Goal: Participate in discussion: Engage in conversation with other users on a specific topic

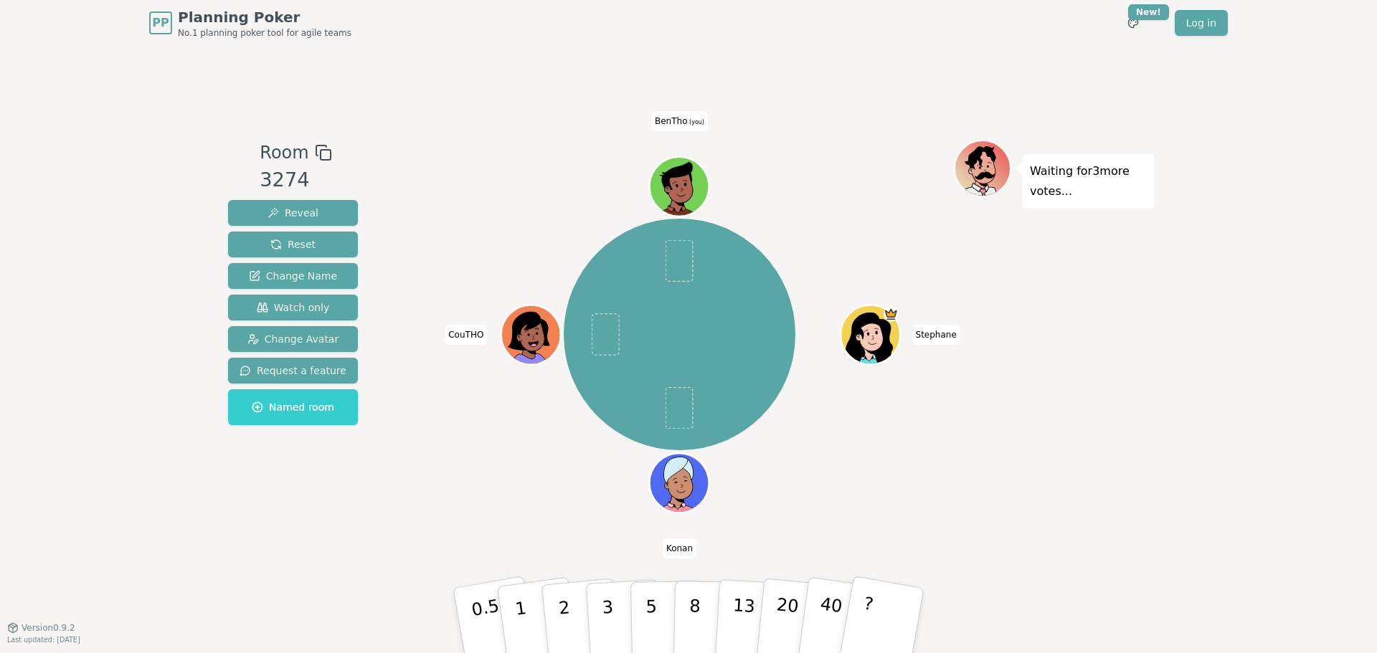
click at [787, 287] on div "Stephane Konan CouTHO BenTho (you)" at bounding box center [679, 334] width 231 height 231
drag, startPoint x: 810, startPoint y: 240, endPoint x: 811, endPoint y: 252, distance: 12.3
click at [811, 252] on div "Stephane Konan CouTHO BenTho (you)" at bounding box center [679, 335] width 549 height 339
click at [747, 326] on div "Stephane Konan CouTHO BenTho (you)" at bounding box center [679, 334] width 231 height 231
click at [771, 307] on div "Stephane Konan CouTHO BenTho (you)" at bounding box center [679, 334] width 231 height 231
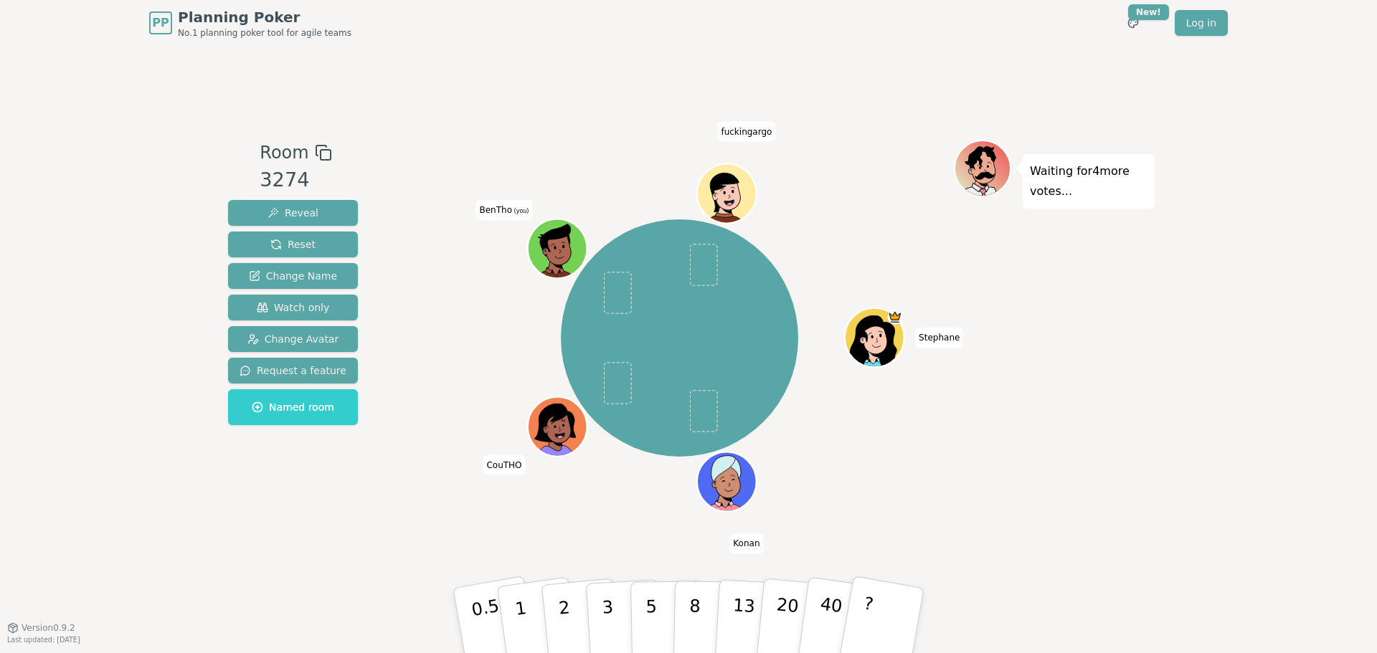
click at [409, 308] on div "Stephane Konan CouTHO BenTho (you) fuckingargo" at bounding box center [679, 339] width 549 height 346
click at [460, 348] on div "Stephane Konan CouTHO BenTho (you) fuckingargo" at bounding box center [679, 339] width 549 height 346
click at [293, 279] on span "Change Name" at bounding box center [293, 276] width 88 height 14
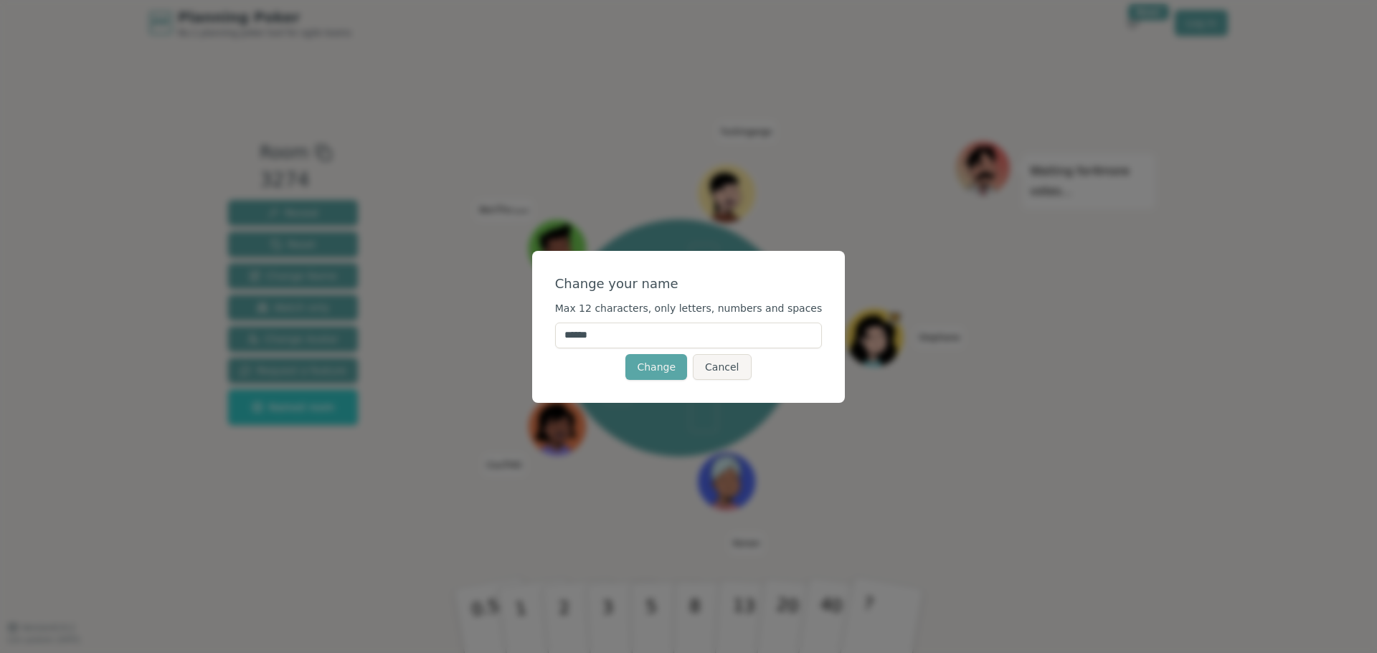
click at [628, 328] on input "******" at bounding box center [689, 336] width 268 height 26
click at [731, 364] on button "Cancel" at bounding box center [722, 367] width 58 height 26
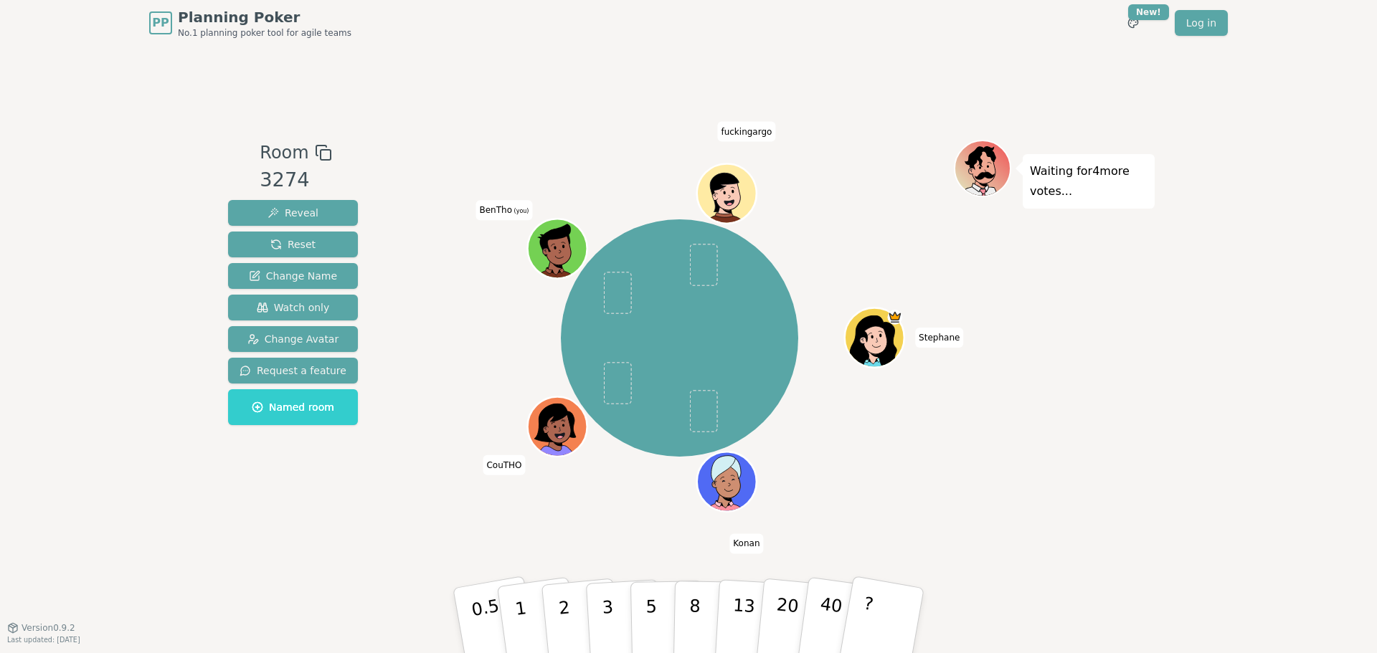
click at [537, 357] on div "Stephane Konan CouTHO BenTho (you) fuckingargo" at bounding box center [679, 339] width 549 height 346
click at [421, 318] on div "Stephane Konan CouTHO BenTho (you) fuckingargo" at bounding box center [679, 339] width 549 height 346
click at [407, 313] on div "Stephane Konan CouTHO BenTho (you) fuckingargo" at bounding box center [679, 339] width 549 height 346
click at [314, 272] on span "Change Name" at bounding box center [293, 276] width 88 height 14
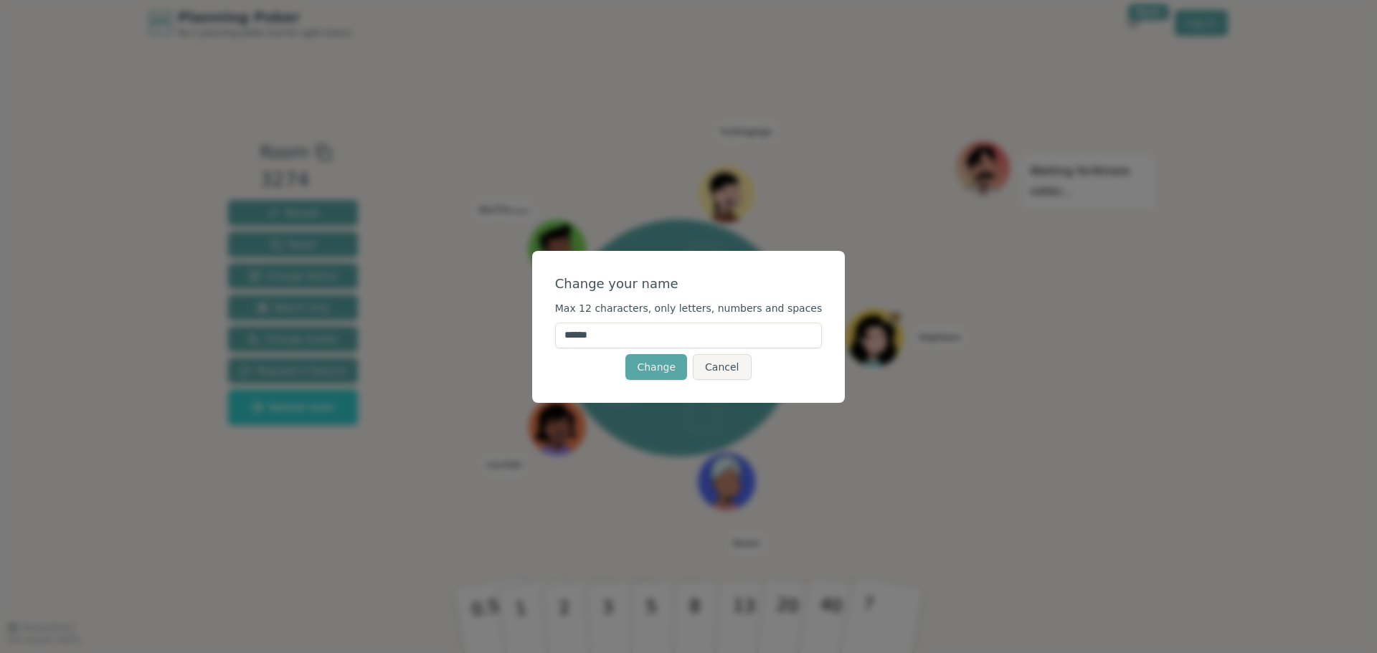
click at [685, 327] on input "******" at bounding box center [689, 336] width 268 height 26
type input "**********"
click button "Change" at bounding box center [656, 367] width 62 height 26
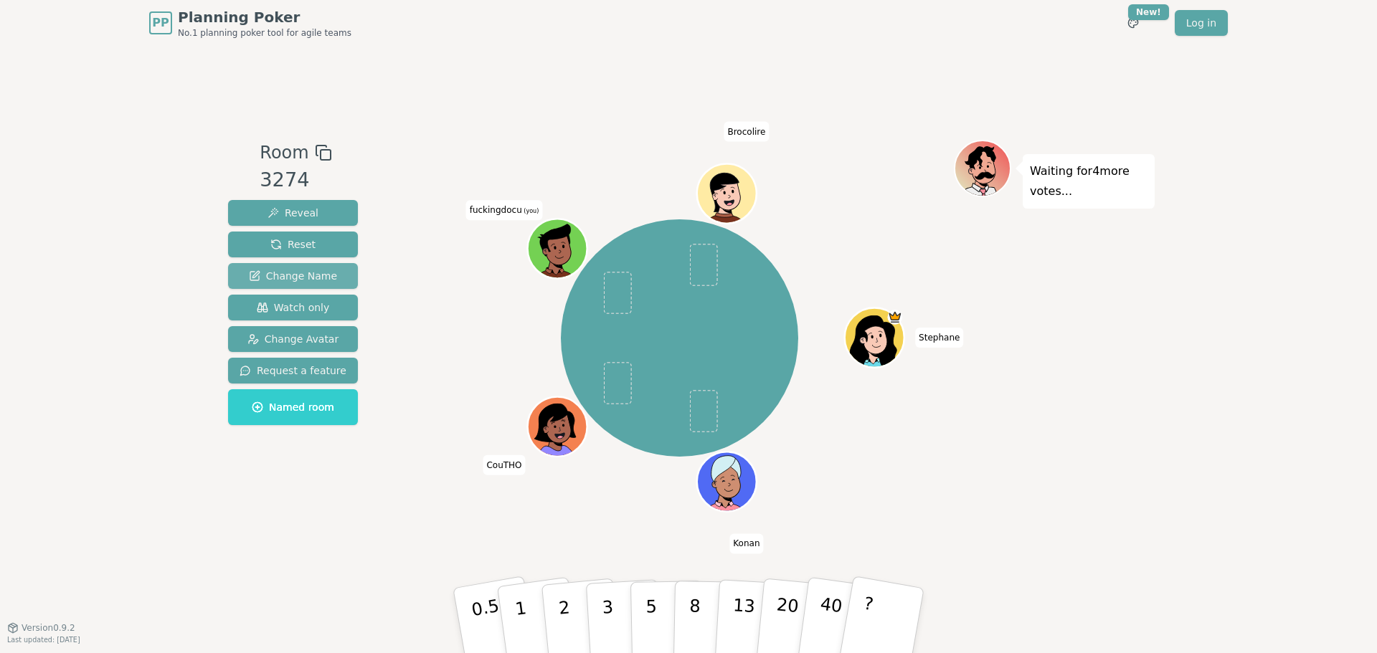
click at [288, 273] on span "Change Name" at bounding box center [293, 276] width 88 height 14
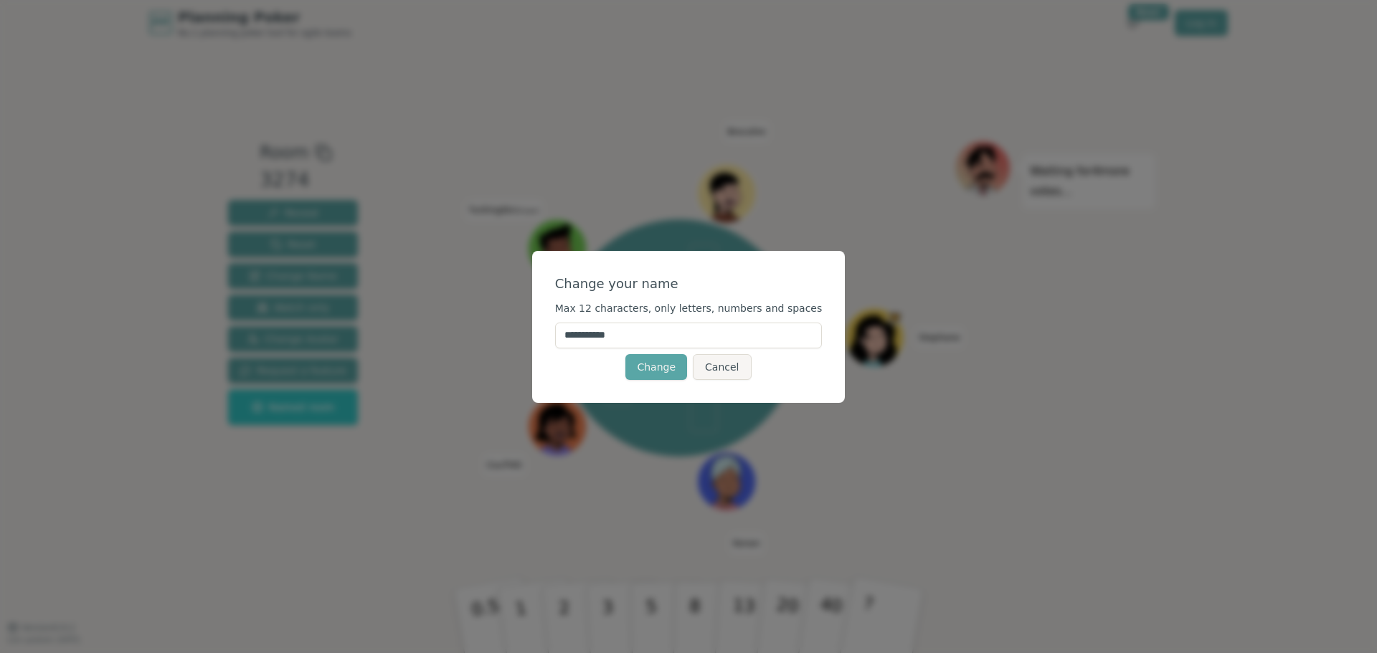
click at [703, 339] on input "**********" at bounding box center [689, 336] width 268 height 26
click at [702, 339] on input "**********" at bounding box center [689, 336] width 268 height 26
type input "**********"
click button "Change" at bounding box center [656, 367] width 62 height 26
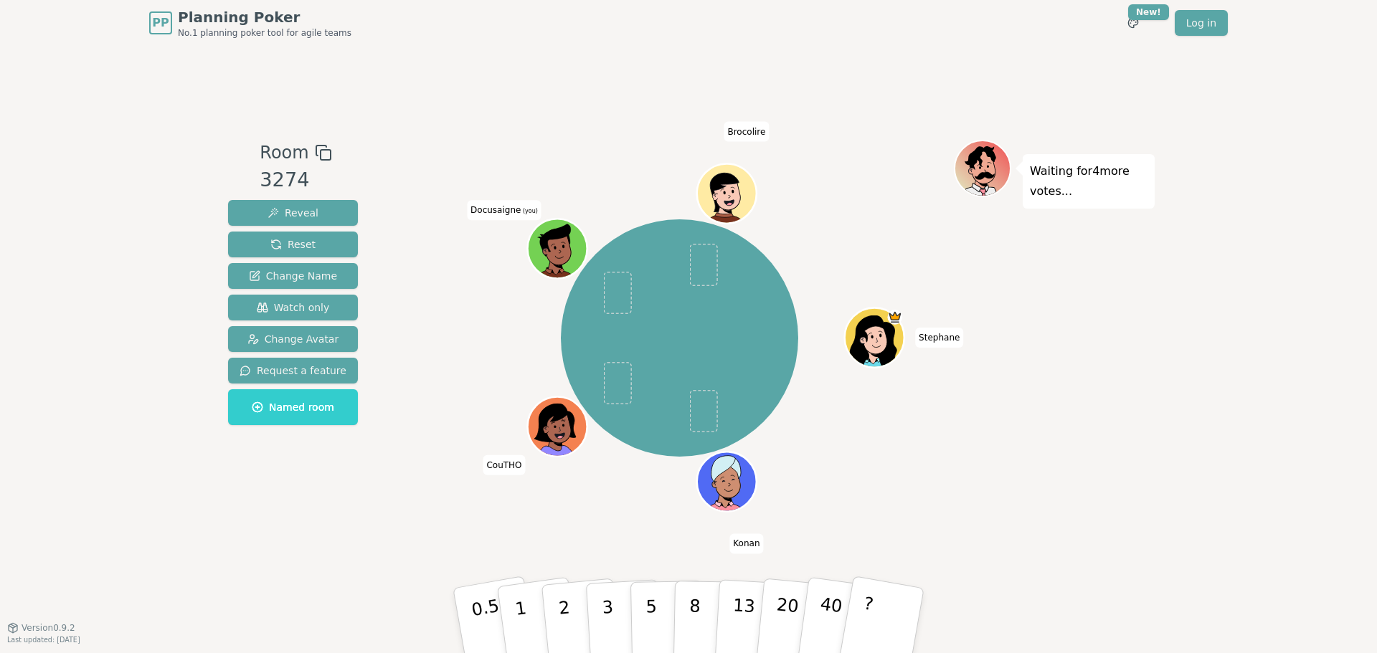
click at [876, 272] on div "Stephane Konan CouTHO Docusaigne (you) Brocolire" at bounding box center [679, 339] width 549 height 346
click at [870, 268] on div "Stephane Konan CouTHO Docusaigne (you) Brocolire" at bounding box center [679, 339] width 549 height 346
click at [520, 585] on button "1" at bounding box center [537, 621] width 85 height 116
click at [584, 535] on div "Room 3274 Reveal Reset Change Name Watch only Change Avatar Request a feature N…" at bounding box center [688, 337] width 932 height 582
click at [562, 595] on p "2" at bounding box center [566, 623] width 19 height 78
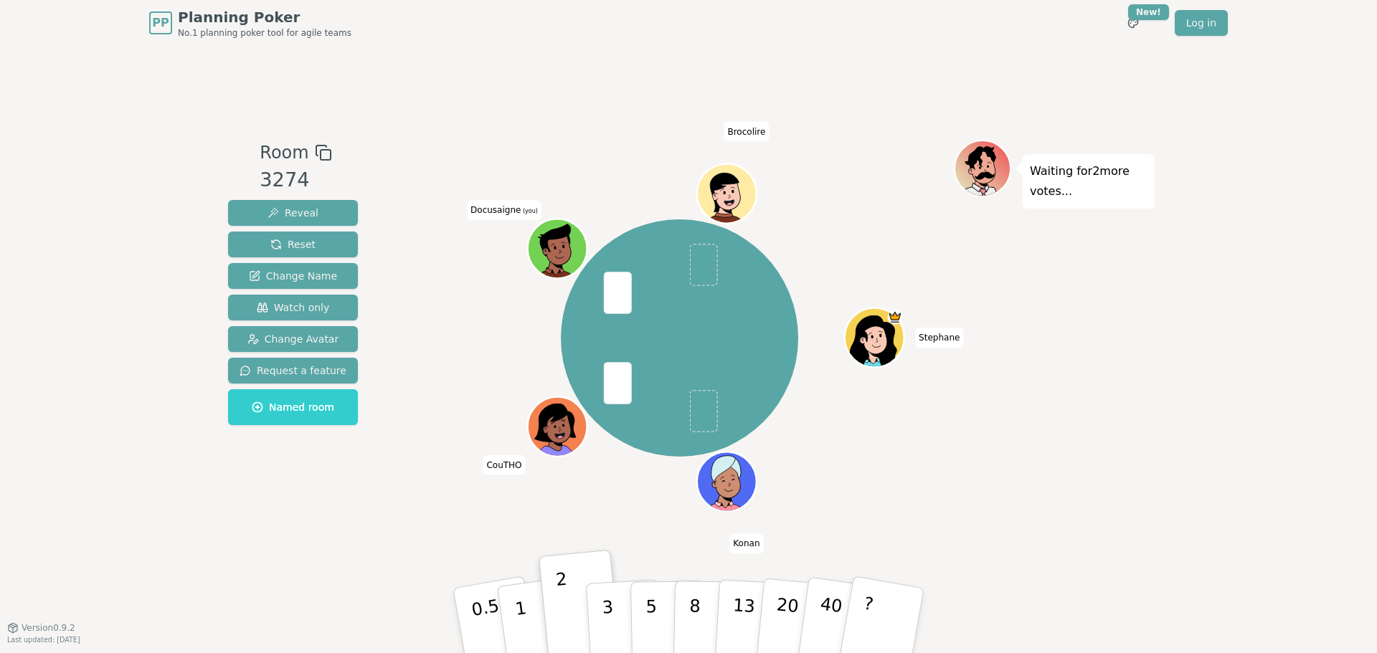
click at [554, 519] on div "Stephane Konan CouTHO Docusaigne (you) Brocolire" at bounding box center [679, 337] width 549 height 394
click at [322, 274] on span "Change Name" at bounding box center [293, 276] width 88 height 14
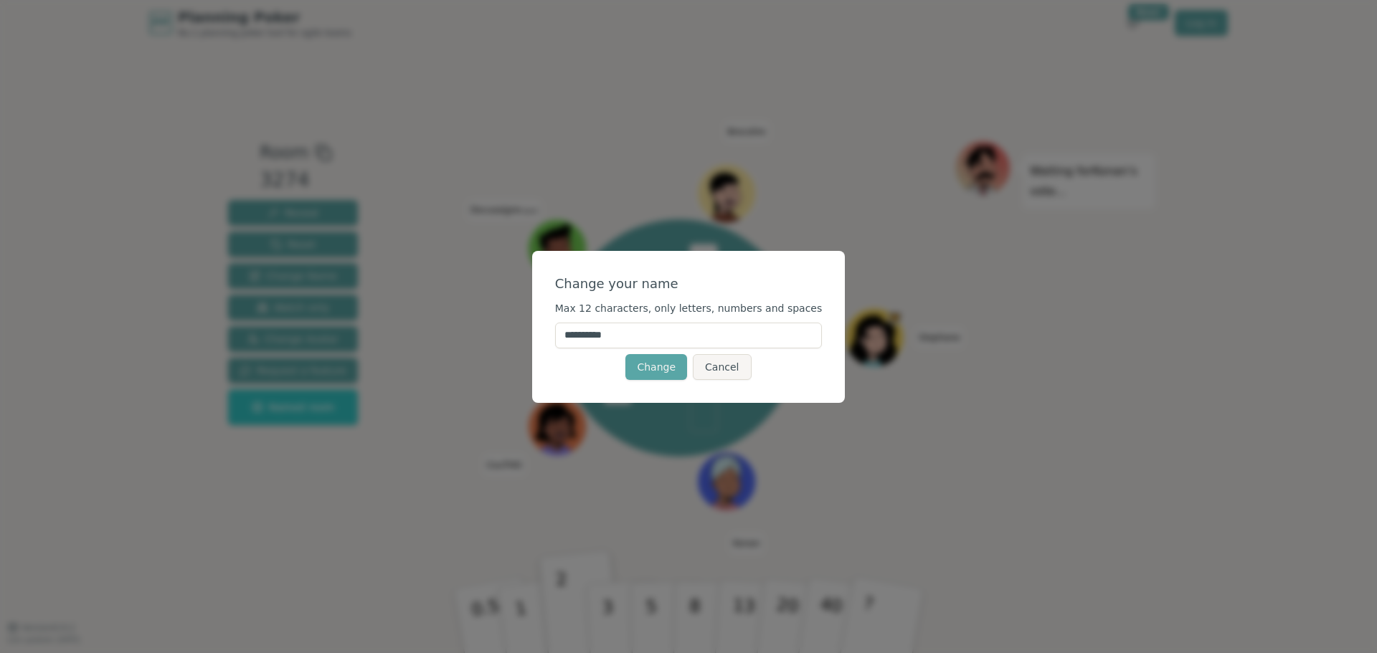
click at [629, 345] on input "**********" at bounding box center [689, 336] width 268 height 26
type input "*"
click at [610, 339] on input "**********" at bounding box center [689, 336] width 268 height 26
type input "**********"
click at [643, 359] on button "Change" at bounding box center [656, 367] width 62 height 26
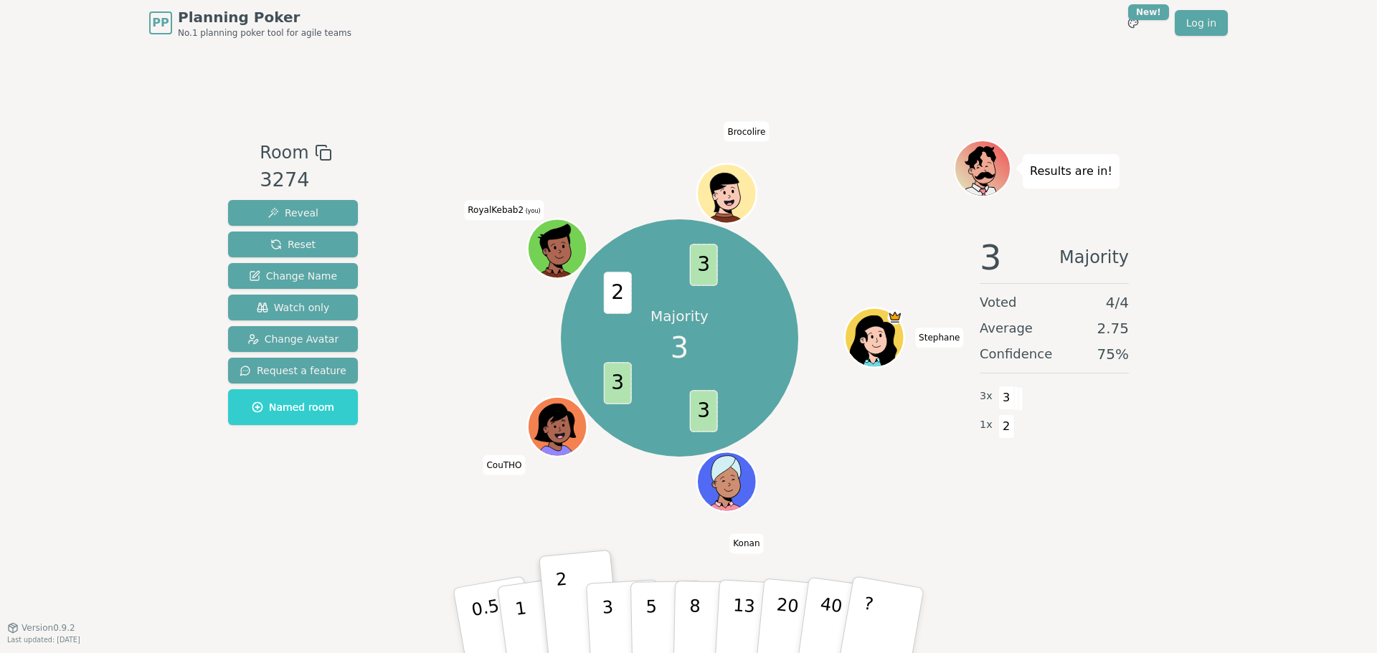
click at [553, 360] on div "Majority 3 3 3 2 3 Stephane Konan CouTHO RoyalKebab2 (you) Brocolire" at bounding box center [679, 339] width 549 height 346
click at [517, 352] on div "Majority 3 3 3 2 3 Stephane Konan CouTHO RoyalKebab2 (you) Brocolire" at bounding box center [679, 339] width 549 height 346
click at [514, 351] on div "Majority 3 3 3 2 3 Stephane Konan CouTHO RoyalKebab2 (you) Brocolire" at bounding box center [679, 339] width 549 height 346
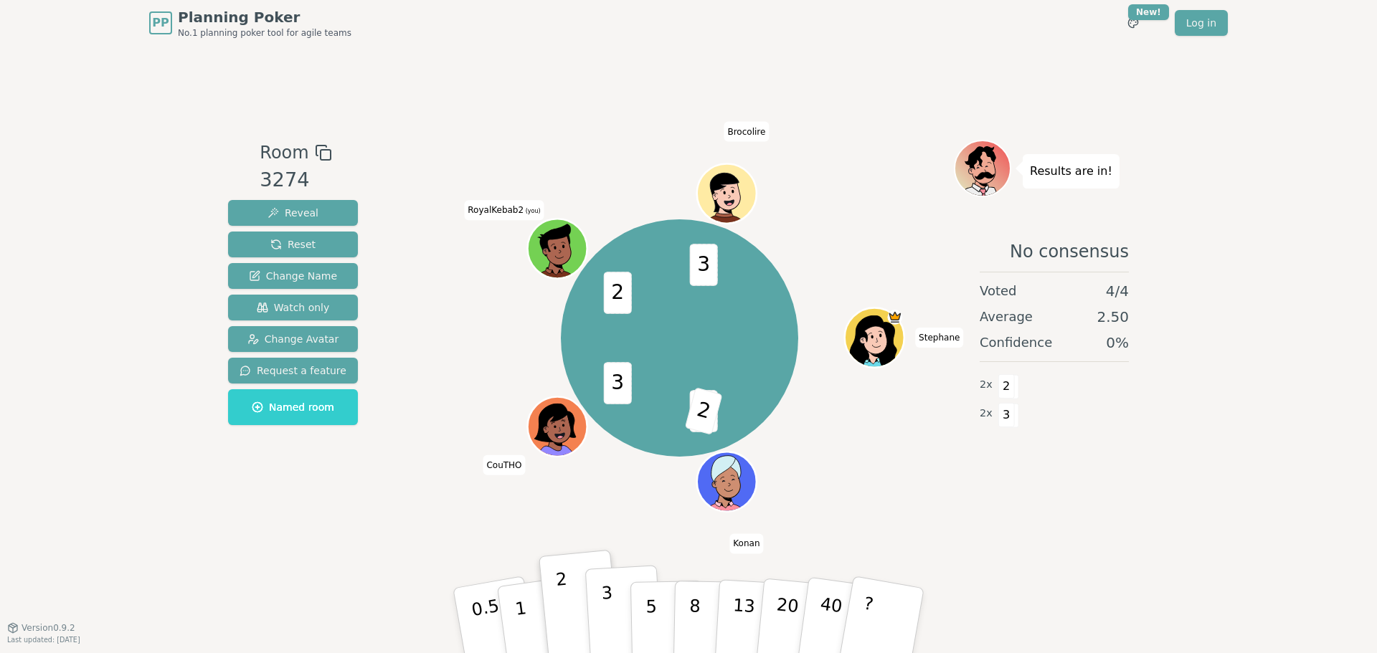
click at [607, 600] on p "3" at bounding box center [609, 622] width 16 height 78
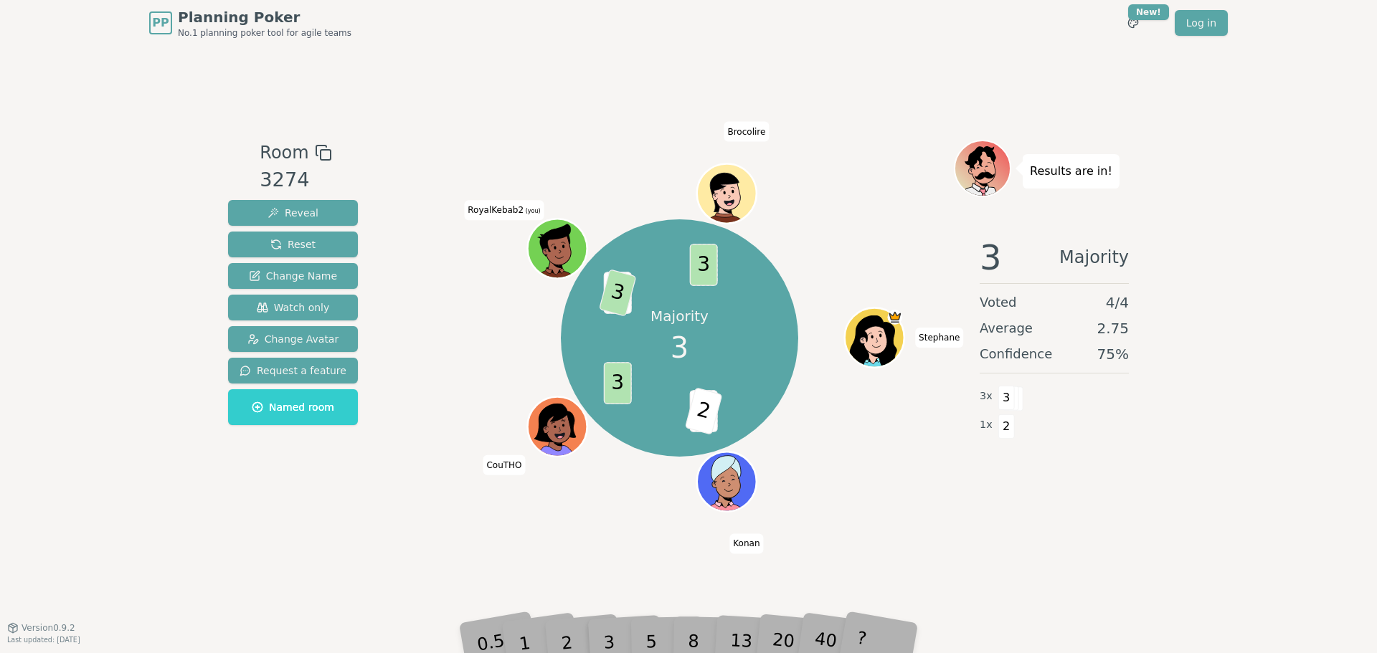
click at [621, 500] on div "Majority 3 3 2 3 2 3 3 Stephane Konan CouTHO RoyalKebab2 (you) Brocolire" at bounding box center [679, 339] width 549 height 346
click at [321, 252] on button "Reset" at bounding box center [293, 245] width 130 height 26
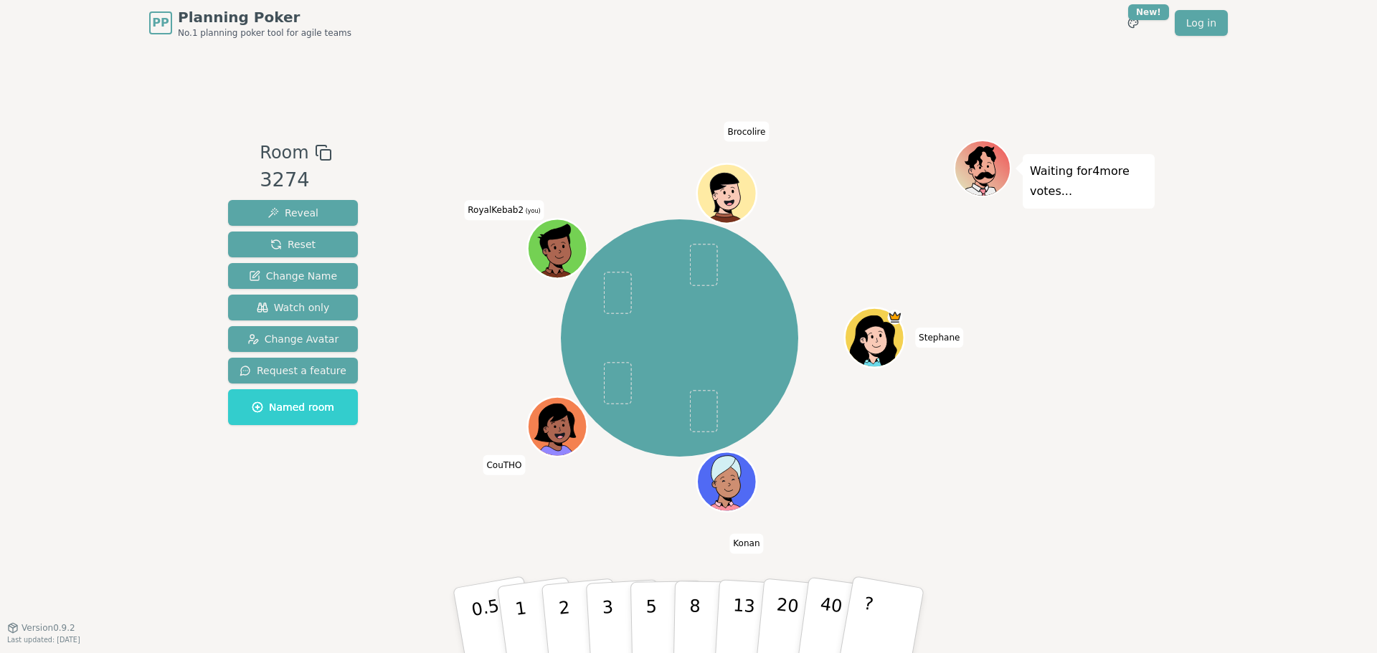
click at [491, 541] on div "Room 3274 Reveal Reset Change Name Watch only Change Avatar Request a feature N…" at bounding box center [688, 337] width 932 height 582
click at [604, 607] on p "3" at bounding box center [609, 622] width 16 height 78
click at [574, 545] on div "Room 3274 Reveal Reset Change Name Watch only Change Avatar Request a feature N…" at bounding box center [688, 337] width 932 height 582
click at [877, 447] on div "Stephane Konan CouTHO RoyalKebab2 (you) Brocolire" at bounding box center [679, 339] width 549 height 346
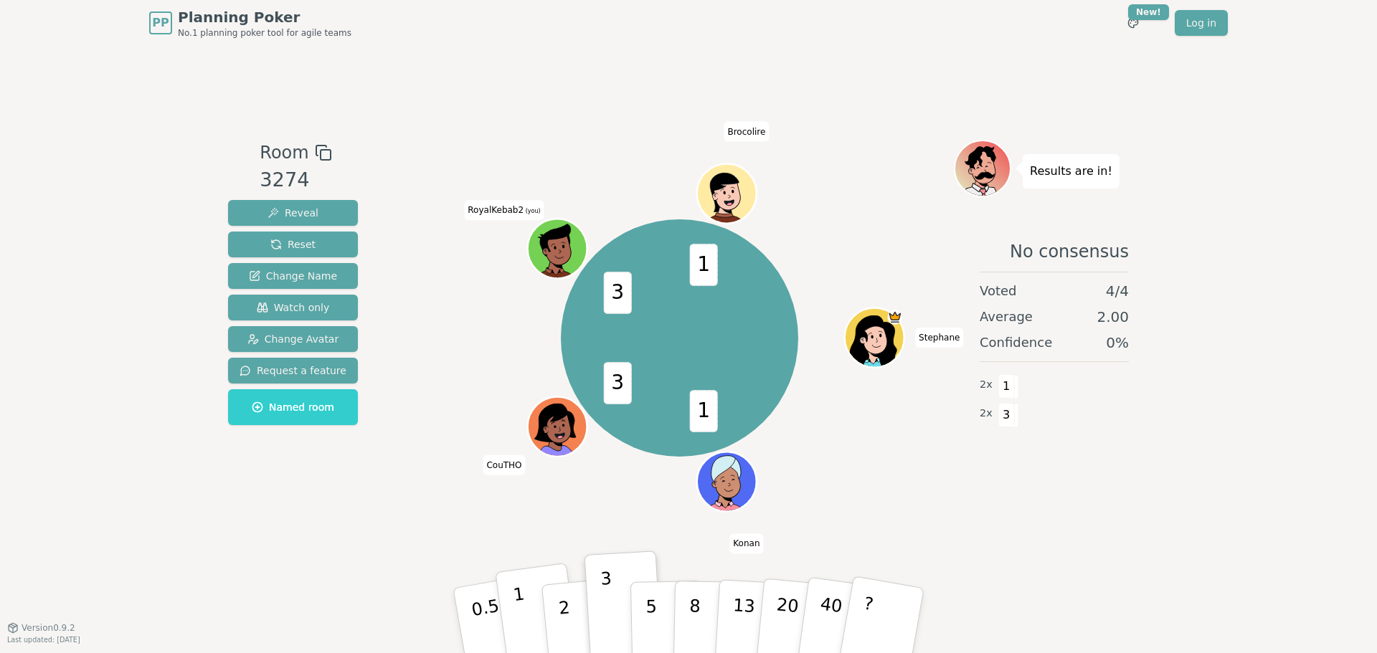
click at [515, 624] on button "1" at bounding box center [537, 621] width 85 height 116
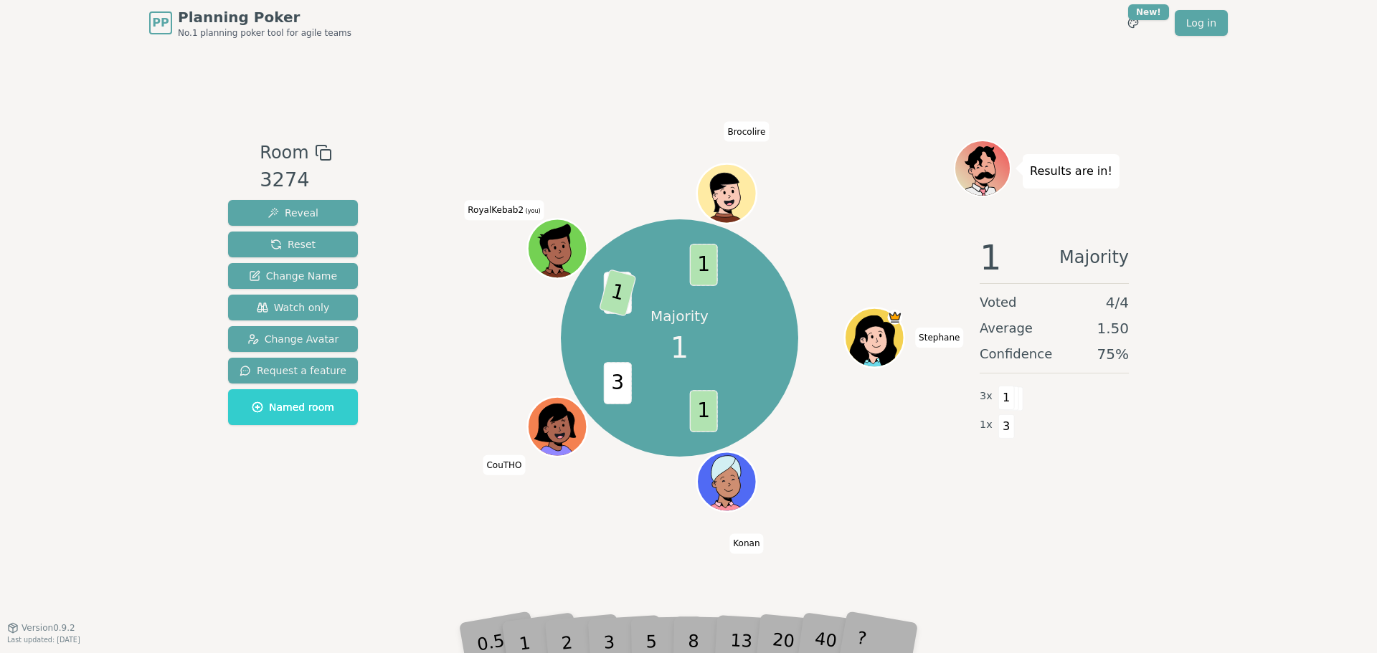
click at [482, 516] on div "Majority 1 1 3 3 1 1 Stephane Konan CouTHO RoyalKebab2 (you) Brocolire" at bounding box center [679, 337] width 549 height 394
click at [482, 516] on div "Consensus! 1 1 3 1 3 1 1 Stephane Konan CouTHO RoyalKebab2 (you) Brocolire" at bounding box center [679, 337] width 549 height 394
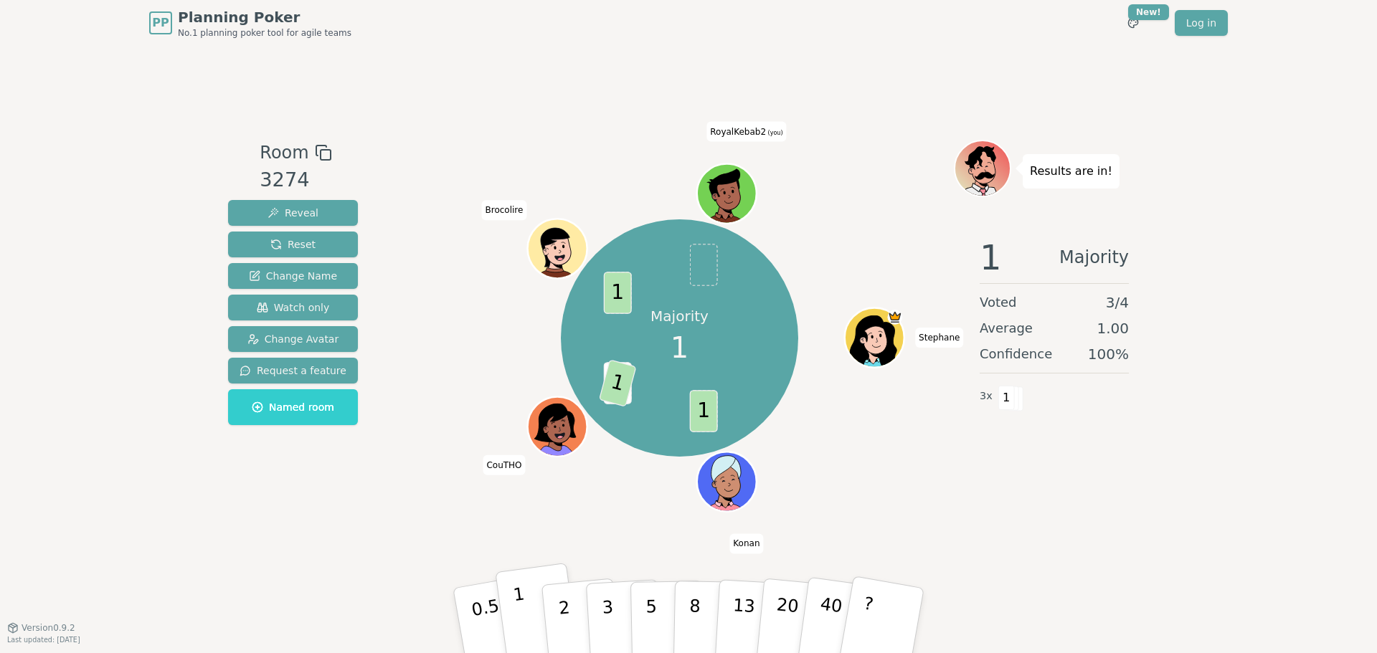
click at [531, 590] on button "1" at bounding box center [537, 621] width 85 height 116
click at [544, 498] on div "Consensus! 1 1 3 1 1 1 [PERSON_NAME] CouTHO Brocolire RoyalKebab2 (you)" at bounding box center [679, 339] width 549 height 346
click at [337, 250] on button "Reset" at bounding box center [293, 245] width 130 height 26
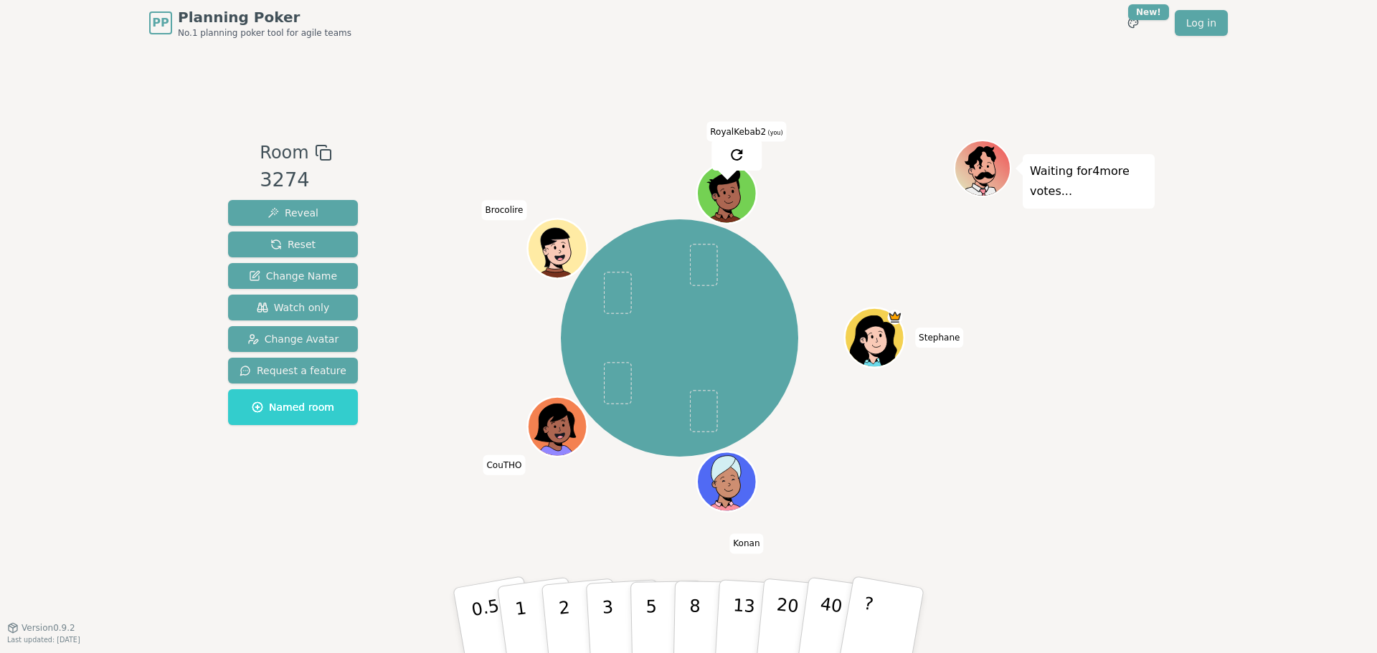
click at [408, 293] on div "[PERSON_NAME] Brocolire RoyalKebab2 (you)" at bounding box center [679, 339] width 549 height 346
click at [874, 506] on div "[PERSON_NAME] Brocolire RoyalKebab2 (you)" at bounding box center [679, 339] width 549 height 346
click at [852, 477] on div "[PERSON_NAME] Brocolire RoyalKebab2 (you)" at bounding box center [679, 339] width 549 height 346
click at [891, 470] on div "[PERSON_NAME] Brocolire RoyalKebab2 (you)" at bounding box center [679, 339] width 549 height 346
drag, startPoint x: 833, startPoint y: 467, endPoint x: 802, endPoint y: 480, distance: 33.4
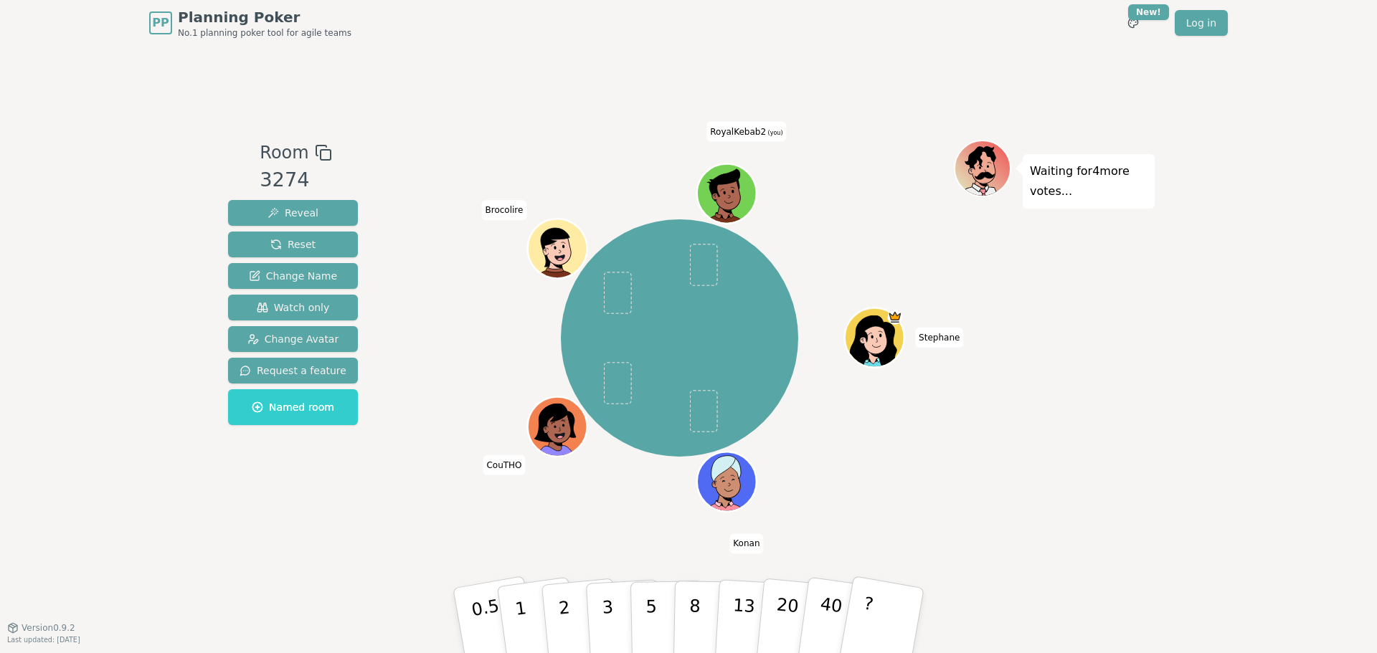
click at [827, 468] on div "[PERSON_NAME] Brocolire RoyalKebab2 (you)" at bounding box center [679, 339] width 549 height 346
click at [816, 494] on div "[PERSON_NAME] Brocolire RoyalKebab2 (you)" at bounding box center [679, 339] width 549 height 346
click at [587, 508] on div "[PERSON_NAME] Brocolire RoyalKebab2 (you)" at bounding box center [679, 339] width 549 height 346
click at [465, 495] on div "[PERSON_NAME] Brocolire RoyalKebab2 (you)" at bounding box center [679, 339] width 549 height 346
click at [586, 524] on div "[PERSON_NAME] Brocolire RoyalKebab2 (you)" at bounding box center [679, 337] width 549 height 394
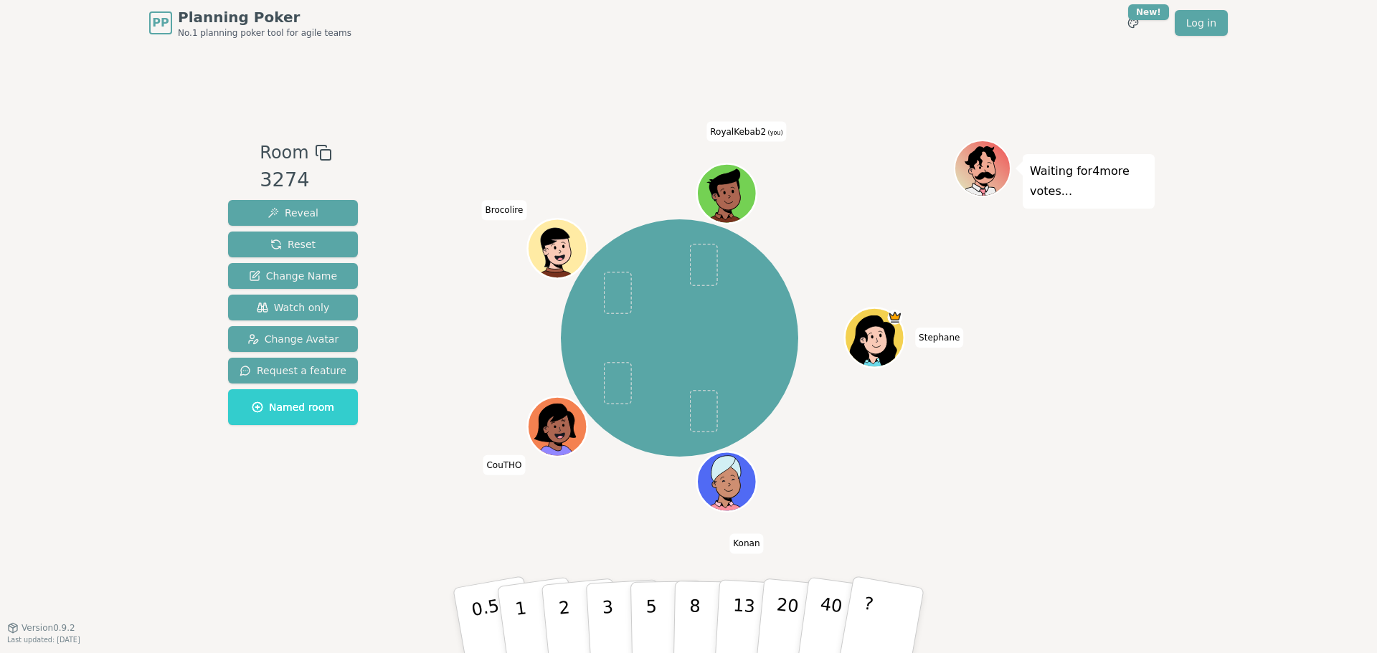
drag, startPoint x: 607, startPoint y: 519, endPoint x: 508, endPoint y: 531, distance: 100.4
click at [562, 525] on div "Stephane Konan CouTHO Brocolire RoyalKebab2 (you)" at bounding box center [679, 337] width 549 height 394
drag, startPoint x: 511, startPoint y: 525, endPoint x: 538, endPoint y: 534, distance: 28.8
click at [517, 529] on div "Stephane Konan CouTHO Brocolire RoyalKebab2 (you)" at bounding box center [679, 337] width 549 height 394
drag, startPoint x: 595, startPoint y: 519, endPoint x: 518, endPoint y: 535, distance: 78.3
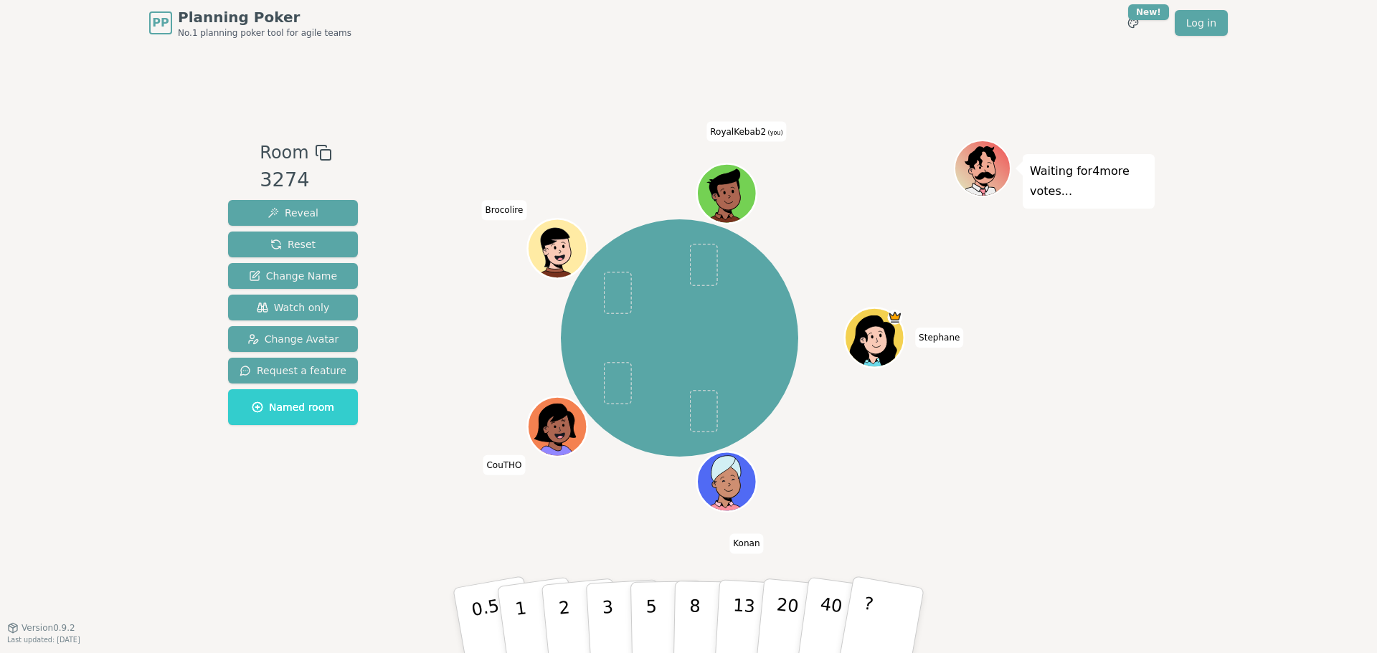
click at [567, 531] on div "Stephane Konan CouTHO Brocolire RoyalKebab2 (you)" at bounding box center [679, 337] width 549 height 394
click at [538, 512] on div "Stephane Konan CouTHO Brocolire RoyalKebab2 (you)" at bounding box center [679, 337] width 549 height 394
click at [527, 512] on div "Stephane Konan CouTHO Brocolire RoyalKebab2 (you)" at bounding box center [679, 337] width 549 height 394
drag, startPoint x: 417, startPoint y: 496, endPoint x: 350, endPoint y: 505, distance: 68.1
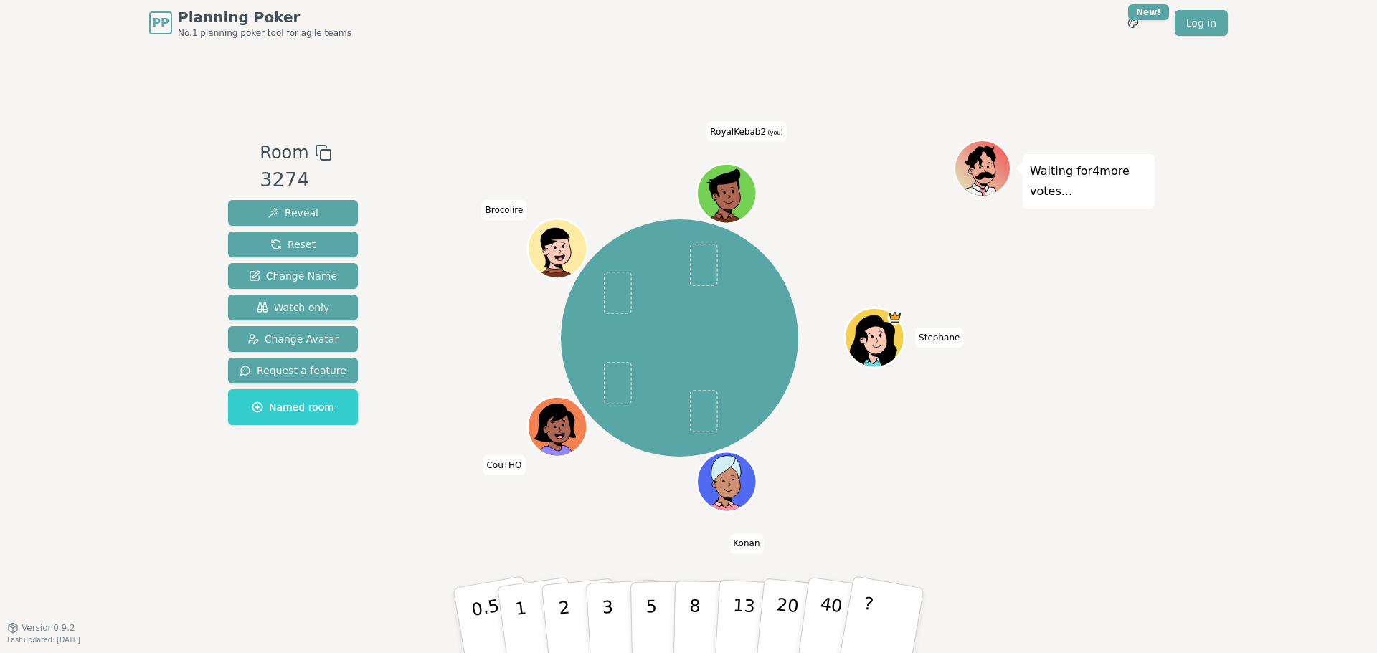
click at [397, 498] on div "Room 3274 Reveal Reset Change Name Watch only Change Avatar Request a feature N…" at bounding box center [688, 337] width 932 height 394
click at [453, 501] on div "Stephane Konan CouTHO Brocolire RoyalKebab2 (you)" at bounding box center [679, 339] width 549 height 346
drag, startPoint x: 367, startPoint y: 511, endPoint x: 392, endPoint y: 515, distance: 24.8
click at [374, 513] on div "Room 3274 Reveal Reset Change Name Watch only Change Avatar Request a feature N…" at bounding box center [688, 337] width 932 height 394
drag, startPoint x: 424, startPoint y: 513, endPoint x: 405, endPoint y: 511, distance: 19.4
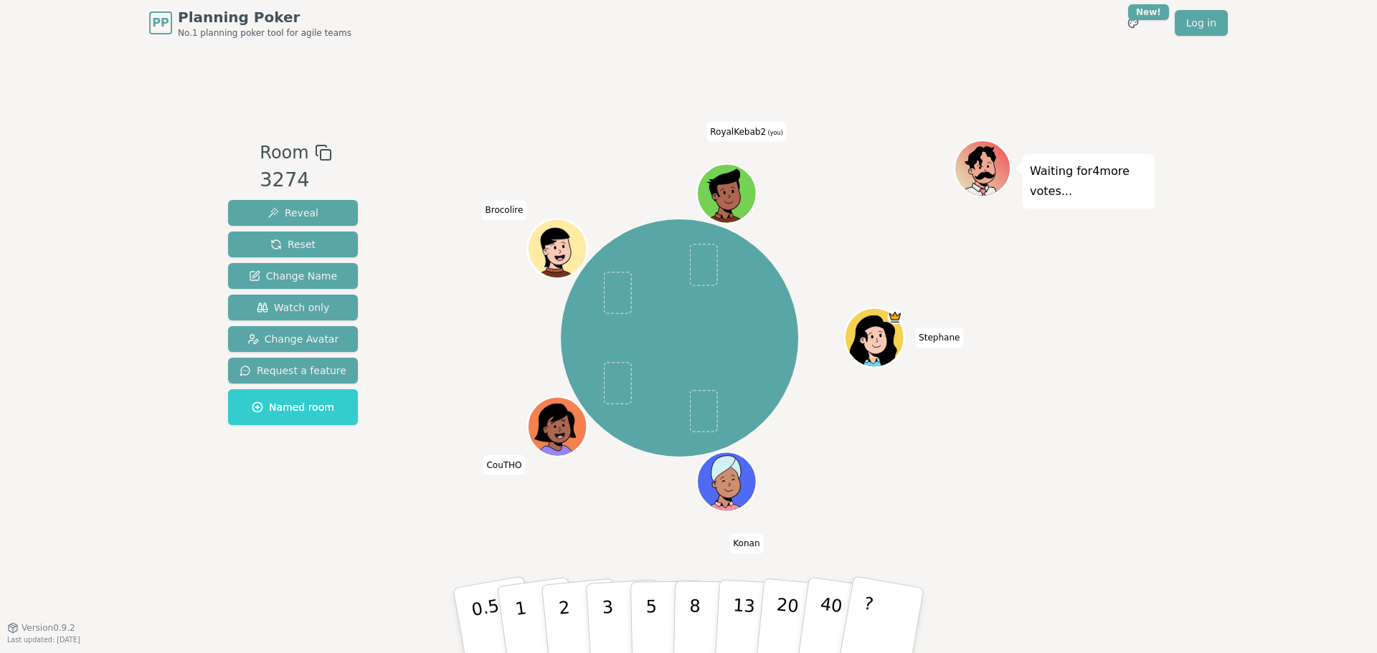
click at [405, 511] on div "Room 3274 Reveal Reset Change Name Watch only Change Avatar Request a feature N…" at bounding box center [688, 337] width 932 height 394
click at [363, 511] on div "Room 3274 Reveal Reset Change Name Watch only Change Avatar Request a feature N…" at bounding box center [688, 337] width 932 height 394
click at [508, 599] on button "1" at bounding box center [537, 621] width 85 height 116
click at [491, 535] on div "Room 3274 Reveal Reset Change Name Watch only Change Avatar Request a feature N…" at bounding box center [688, 337] width 932 height 582
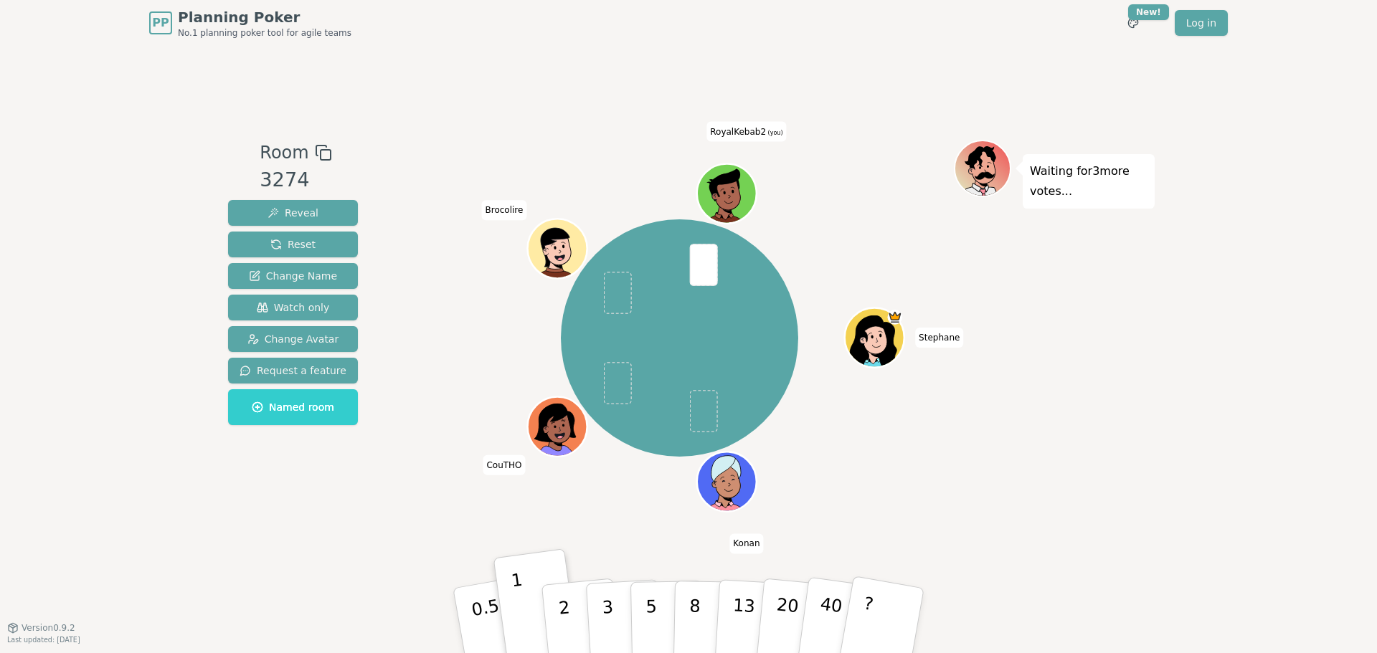
click at [486, 528] on div "Stephane Konan CouTHO Brocolire RoyalKebab2 (you)" at bounding box center [679, 337] width 549 height 394
click at [411, 449] on div "Stephane Konan CouTHO Brocolire RoyalKebab2 (you)" at bounding box center [679, 339] width 549 height 346
click at [402, 502] on div "Room 3274 Reveal Reset Change Name Watch only Change Avatar Request a feature N…" at bounding box center [688, 337] width 932 height 394
click at [854, 458] on div "Stephane Konan CouTHO Brocolire RoyalKebab2 (you)" at bounding box center [679, 339] width 549 height 346
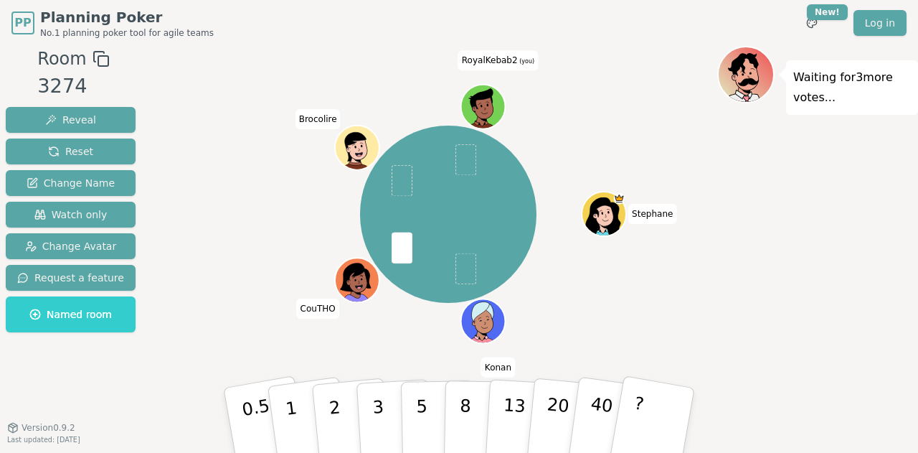
click at [625, 290] on div "[PERSON_NAME] Brocolire RoyalKebab2 (you)" at bounding box center [448, 214] width 538 height 285
click at [304, 402] on button "1" at bounding box center [307, 420] width 85 height 116
click at [685, 345] on div "[PERSON_NAME] Brocolire RoyalKebab2 (you)" at bounding box center [448, 214] width 538 height 285
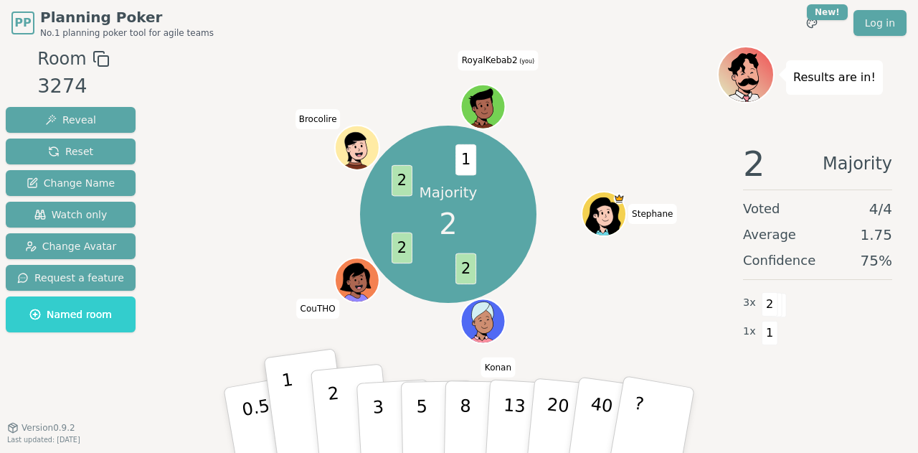
click at [346, 388] on button "2" at bounding box center [352, 421] width 82 height 114
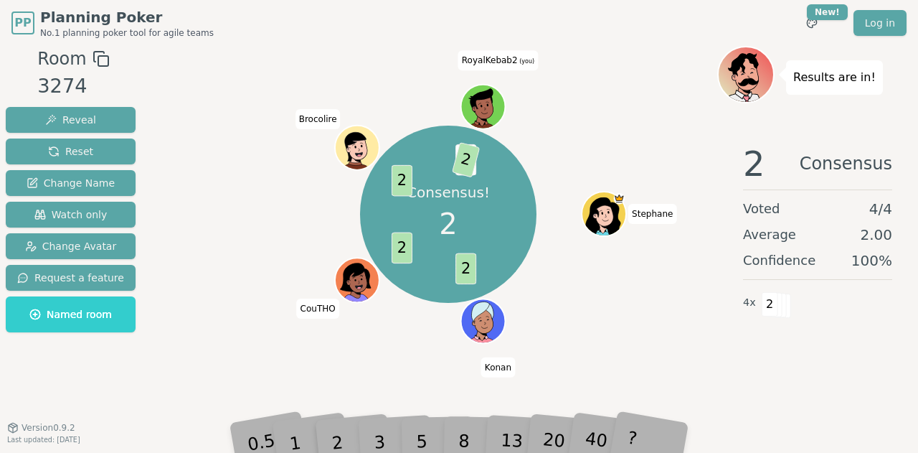
click at [415, 310] on div "Consensus! 2 2 2 2 1 2 Stephane Konan CouTHO Brocolire RoyalKebab2 (you)" at bounding box center [448, 214] width 538 height 285
click at [87, 146] on button "Reset" at bounding box center [71, 151] width 130 height 26
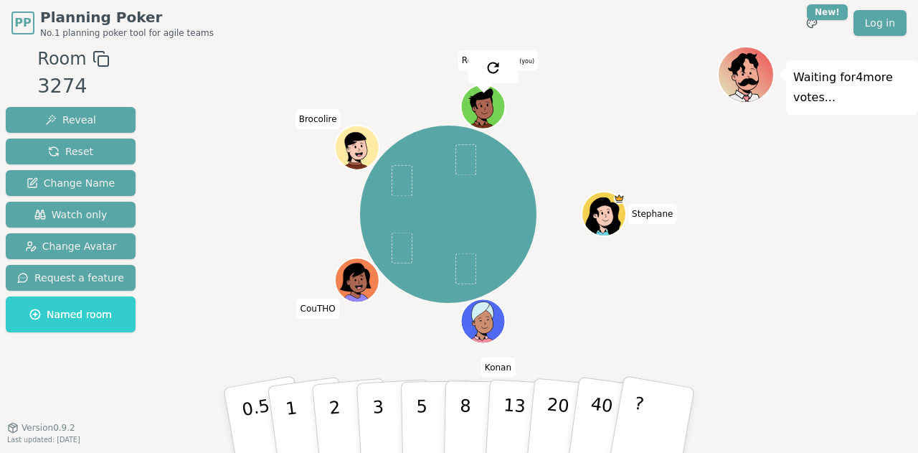
click at [241, 202] on div "[PERSON_NAME] Brocolire RoyalKebab2 (you)" at bounding box center [448, 214] width 538 height 285
click at [602, 278] on div "[PERSON_NAME] Brocolire RoyalKebab2 (you)" at bounding box center [448, 214] width 538 height 285
click at [386, 414] on button "3" at bounding box center [395, 420] width 78 height 112
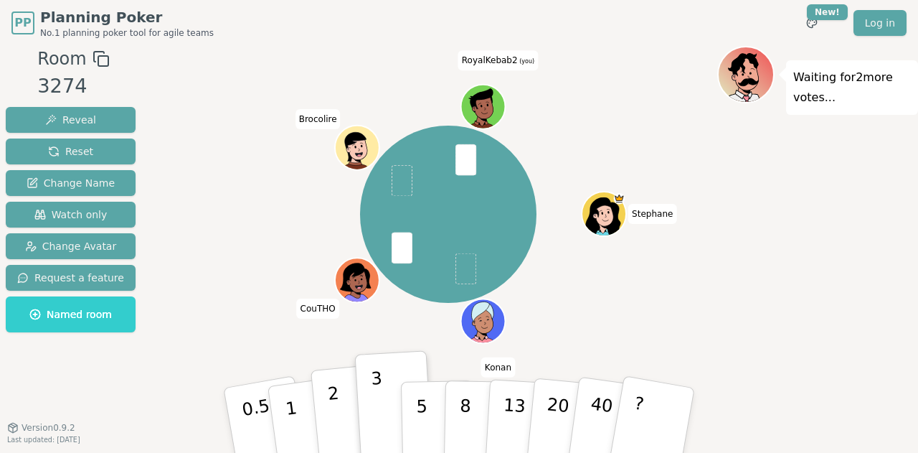
click at [337, 418] on p "2" at bounding box center [336, 422] width 19 height 78
click at [402, 409] on button "5" at bounding box center [438, 420] width 74 height 109
click at [374, 405] on p "3" at bounding box center [380, 421] width 16 height 78
click at [339, 404] on button "2" at bounding box center [352, 421] width 82 height 114
click at [373, 404] on p "3" at bounding box center [380, 421] width 16 height 78
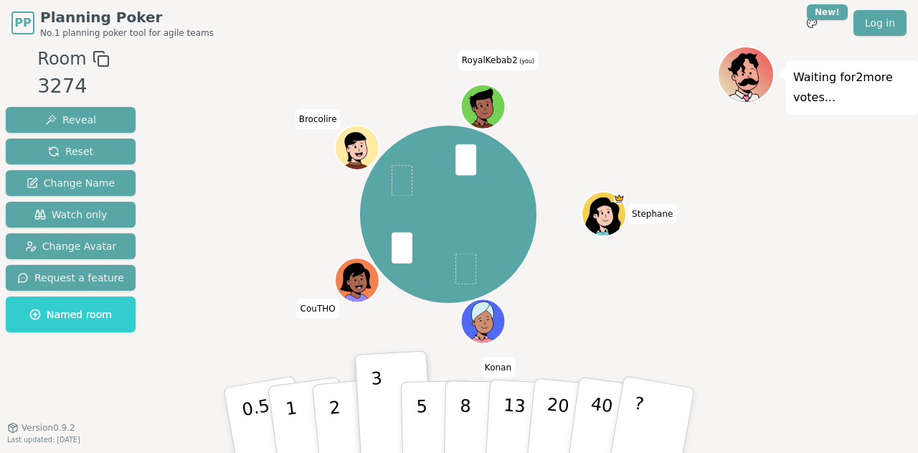
click at [326, 338] on div "[PERSON_NAME] Brocolire RoyalKebab2 (you)" at bounding box center [448, 214] width 538 height 285
click at [276, 249] on div "[PERSON_NAME] Brocolire RoyalKebab2 (you)" at bounding box center [448, 214] width 538 height 285
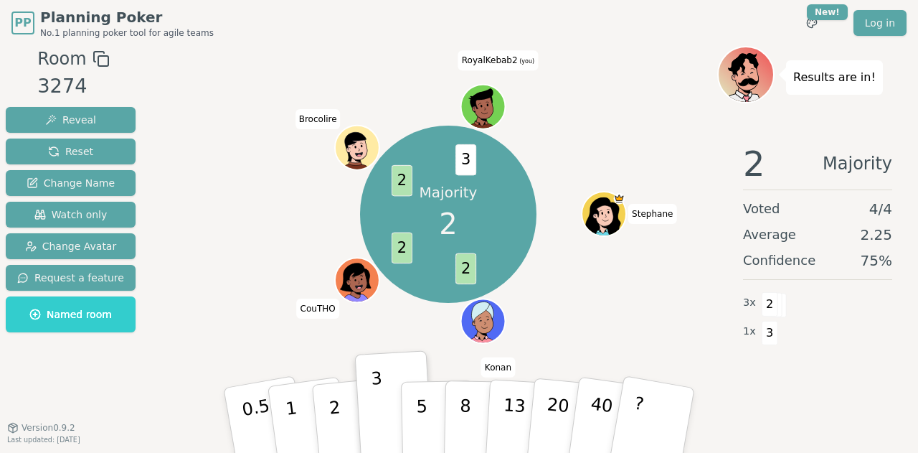
click at [334, 359] on div "Majority 2 2 2 2 3 Stephane Konan CouTHO Brocolire RoyalKebab2 (you)" at bounding box center [448, 243] width 538 height 394
click at [339, 388] on button "2" at bounding box center [352, 421] width 82 height 114
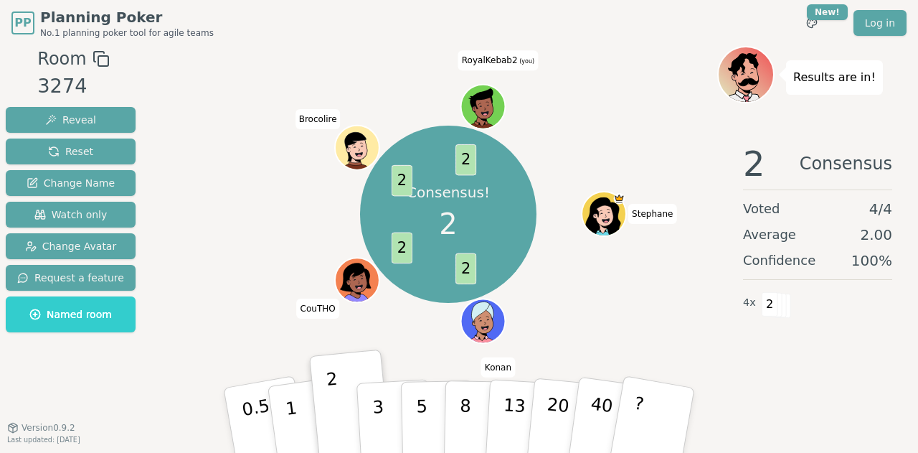
click at [297, 338] on div "Consensus! 2 2 2 2 2 Stephane Konan CouTHO Brocolire RoyalKebab2 (you)" at bounding box center [448, 214] width 538 height 285
click at [55, 150] on span "Reset" at bounding box center [70, 151] width 45 height 14
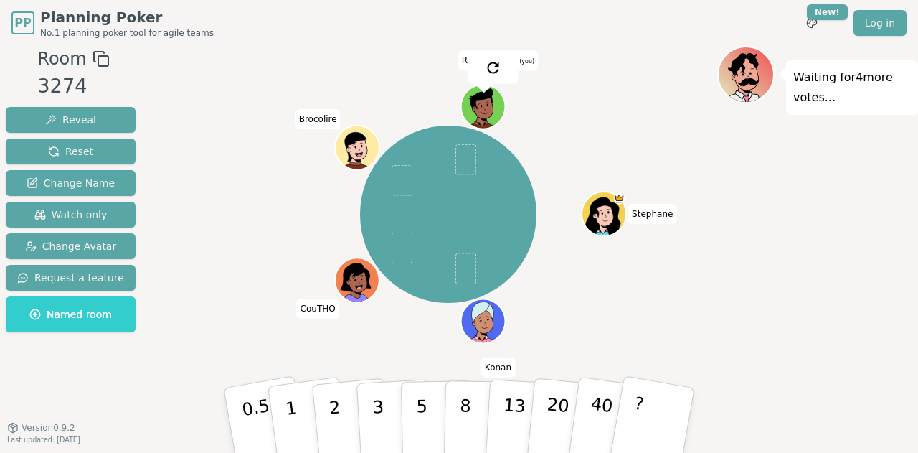
click at [235, 170] on div "[PERSON_NAME] Brocolire RoyalKebab2 (you)" at bounding box center [448, 214] width 538 height 285
click at [284, 408] on button "1" at bounding box center [307, 420] width 85 height 116
click at [246, 301] on div "[PERSON_NAME] Brocolire RoyalKebab2 (you)" at bounding box center [448, 214] width 538 height 285
click at [336, 397] on p "2" at bounding box center [336, 422] width 19 height 78
click at [352, 346] on div "[PERSON_NAME] Brocolire RoyalKebab2 (you)" at bounding box center [448, 214] width 538 height 285
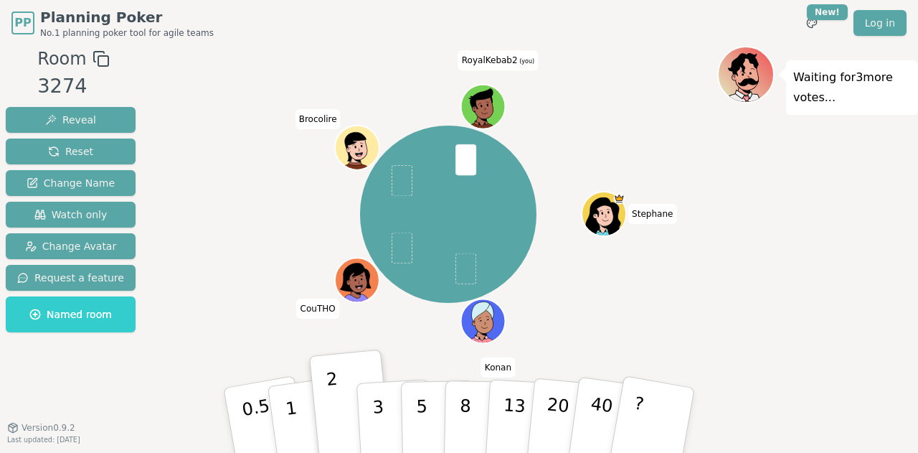
click at [348, 323] on div "[PERSON_NAME] Brocolire RoyalKebab2 (you)" at bounding box center [448, 214] width 538 height 285
click at [238, 229] on div "[PERSON_NAME] Brocolire RoyalKebab2 (you)" at bounding box center [448, 214] width 538 height 285
click at [269, 223] on div "[PERSON_NAME] Brocolire RoyalKebab2 (you)" at bounding box center [448, 214] width 538 height 285
click at [382, 411] on p "3" at bounding box center [380, 421] width 16 height 78
click at [254, 266] on div "[PERSON_NAME] Brocolire RoyalKebab2 (you)" at bounding box center [448, 214] width 538 height 285
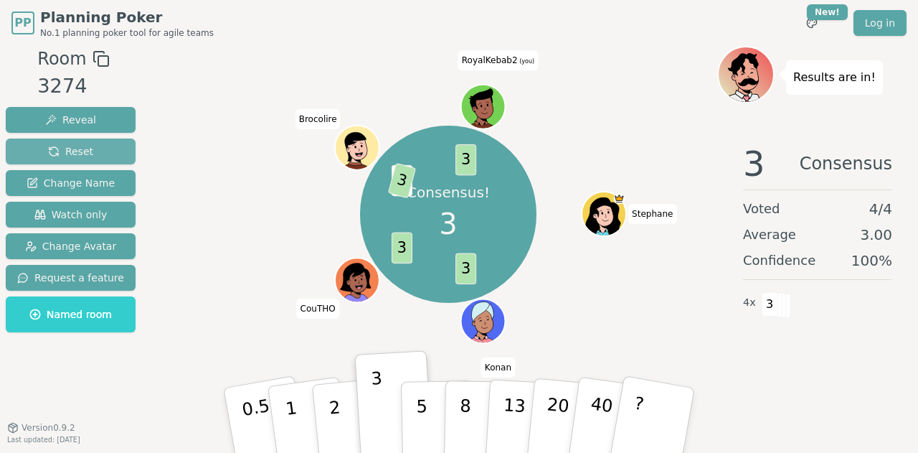
click at [102, 154] on button "Reset" at bounding box center [71, 151] width 130 height 26
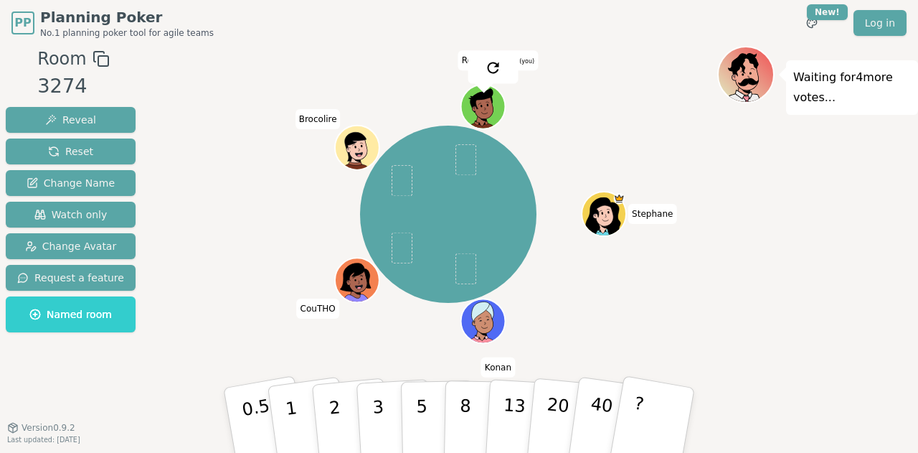
click at [214, 181] on div "[PERSON_NAME] Brocolire RoyalKebab2 (you)" at bounding box center [448, 214] width 538 height 285
click at [553, 415] on p "20" at bounding box center [556, 418] width 29 height 79
click at [592, 297] on div "[PERSON_NAME] Brocolire RoyalKebab2 (you)" at bounding box center [448, 214] width 538 height 285
click at [490, 432] on button "13" at bounding box center [524, 420] width 78 height 112
click at [587, 288] on div "[PERSON_NAME] Brocolire RoyalKebab2 (you)" at bounding box center [448, 214] width 538 height 285
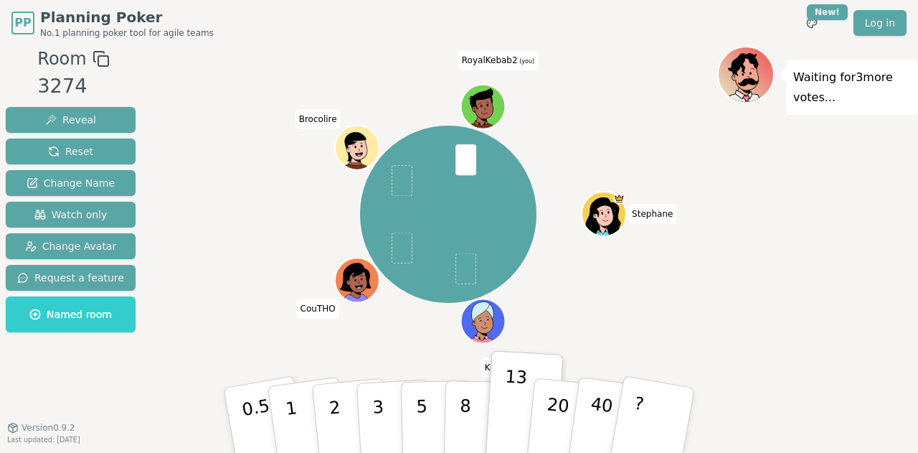
click at [593, 270] on div "[PERSON_NAME] Brocolire RoyalKebab2 (you)" at bounding box center [448, 214] width 538 height 285
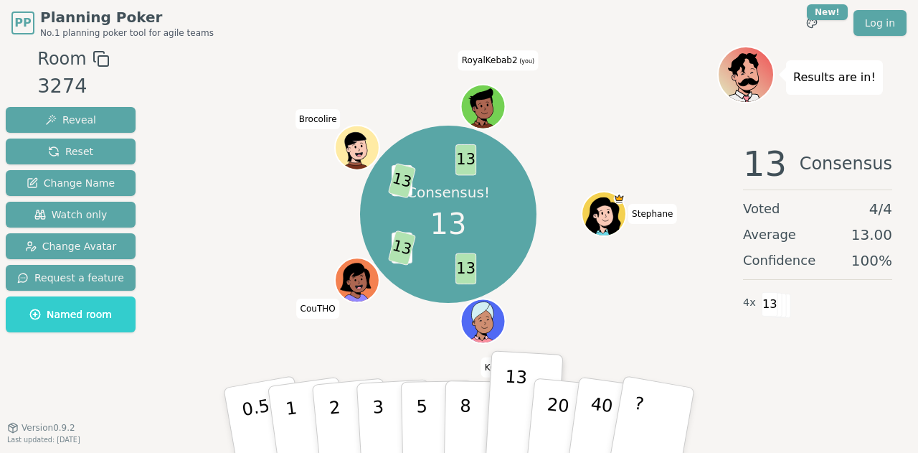
click at [199, 119] on div "Consensus! 13 13 5 13 2 13 13 Stephane Konan CouTHO Brocolire RoyalKebab2 (you)" at bounding box center [448, 214] width 538 height 285
click at [95, 157] on button "Reset" at bounding box center [71, 151] width 130 height 26
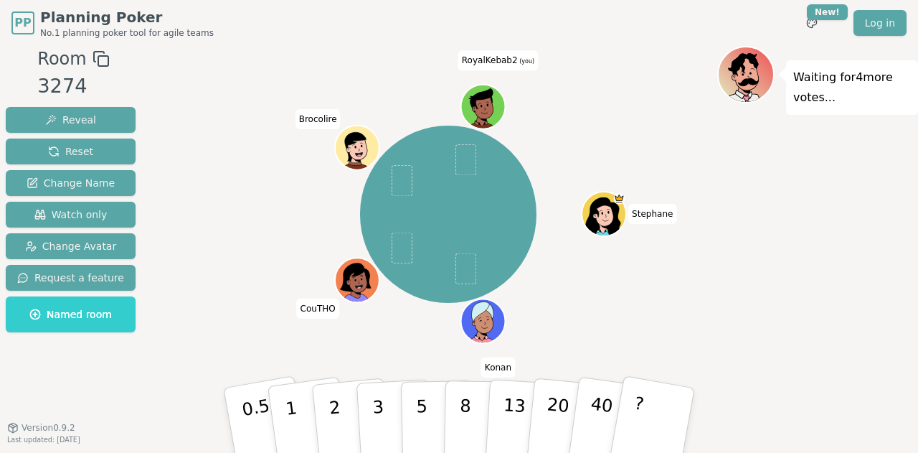
click at [580, 294] on div "Stephane Konan CouTHO Brocolire RoyalKebab2 (you)" at bounding box center [448, 214] width 538 height 285
click at [614, 335] on div "Stephane Konan CouTHO Brocolire RoyalKebab2 (you)" at bounding box center [448, 214] width 538 height 285
click at [408, 404] on button "5" at bounding box center [438, 420] width 74 height 109
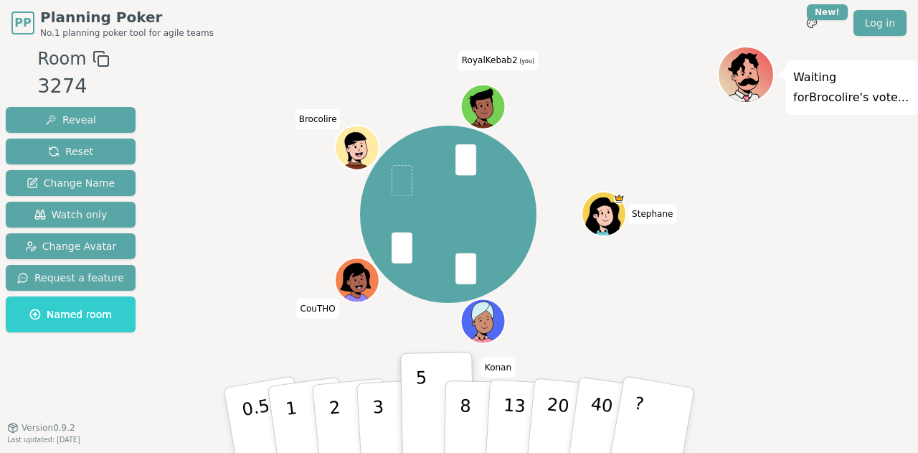
click at [397, 308] on div "Stephane Konan CouTHO Brocolire RoyalKebab2 (you)" at bounding box center [448, 214] width 538 height 285
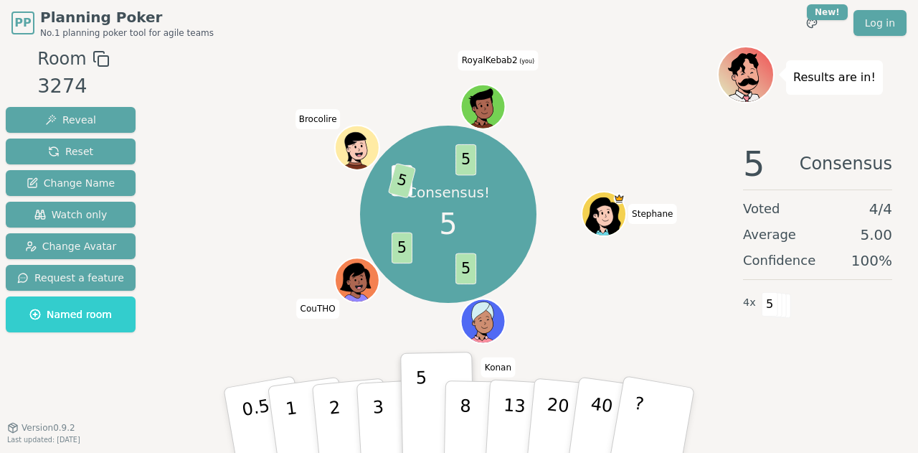
click at [304, 220] on div "Consensus! 5 5 5 3 5 5 Stephane Konan CouTHO Brocolire RoyalKebab2 (you)" at bounding box center [448, 214] width 538 height 285
click at [297, 220] on div "Consensus! 5 5 5 3 5 5 Stephane Konan CouTHO Brocolire RoyalKebab2 (you)" at bounding box center [448, 214] width 538 height 285
click at [91, 151] on button "Reset" at bounding box center [71, 151] width 130 height 26
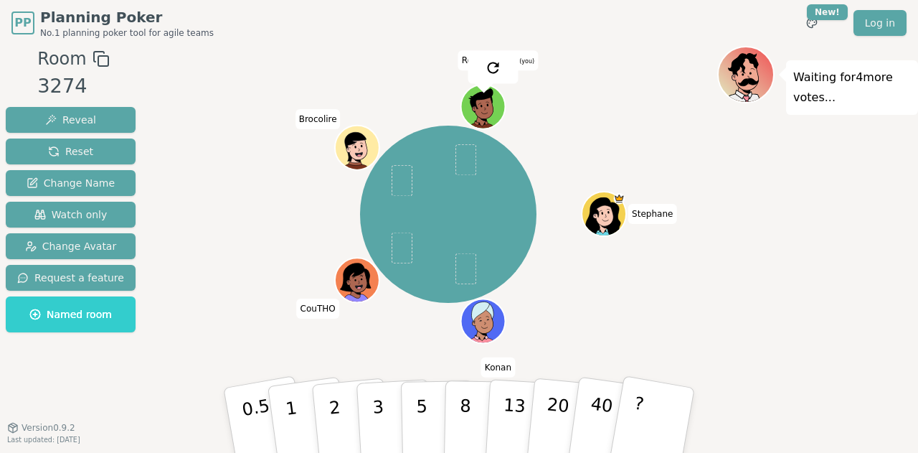
click at [215, 176] on div "Stephane Konan CouTHO Brocolire RoyalKebab2 (you)" at bounding box center [448, 214] width 538 height 285
click at [496, 389] on button "13" at bounding box center [524, 420] width 78 height 112
click at [565, 315] on div "Stephane Konan CouTHO Brocolire RoyalKebab2 (you)" at bounding box center [448, 214] width 538 height 285
click at [570, 309] on div "Stephane Konan CouTHO Brocolire RoyalKebab2 (you)" at bounding box center [448, 214] width 538 height 285
click at [469, 397] on button "8" at bounding box center [481, 420] width 74 height 109
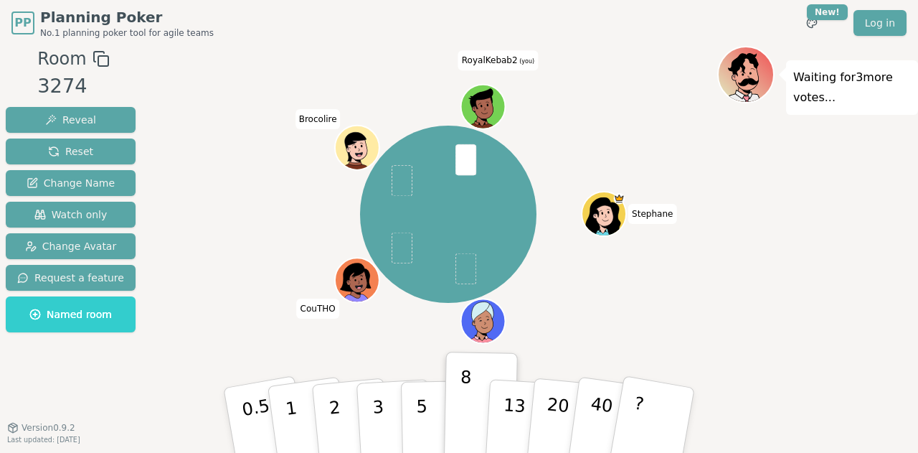
click at [426, 329] on div "Stephane Konan CouTHO Brocolire RoyalKebab2 (you)" at bounding box center [448, 214] width 538 height 285
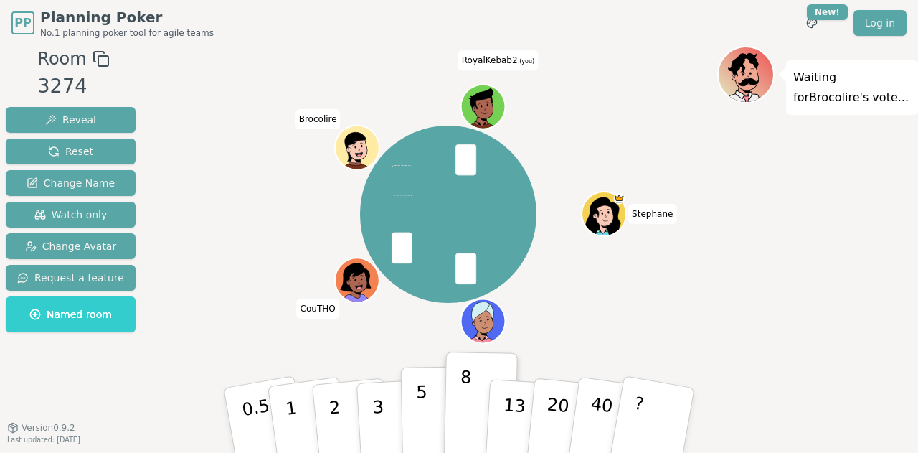
click at [427, 407] on button "5" at bounding box center [438, 420] width 74 height 109
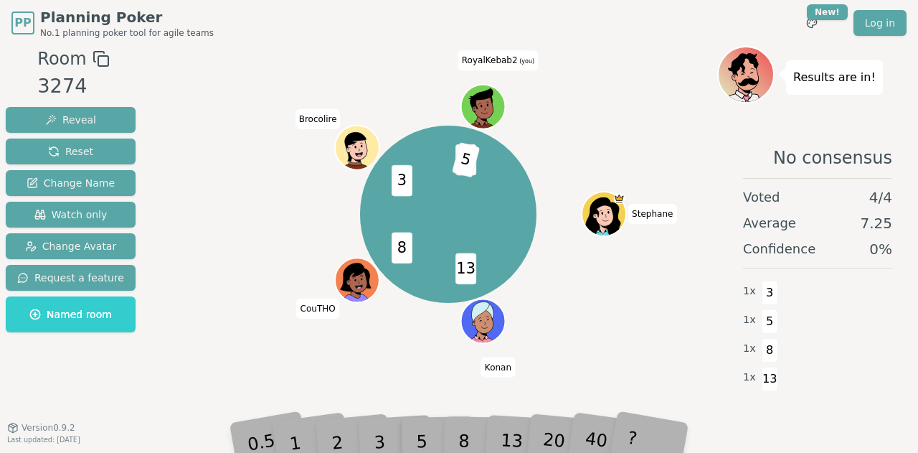
click at [422, 351] on div "13 8 3 8 5 Stephane Konan CouTHO Brocolire RoyalKebab2 (you)" at bounding box center [448, 214] width 538 height 285
click at [564, 298] on div "13 8 3 8 5 Stephane Konan CouTHO Brocolire RoyalKebab2 (you)" at bounding box center [448, 214] width 538 height 285
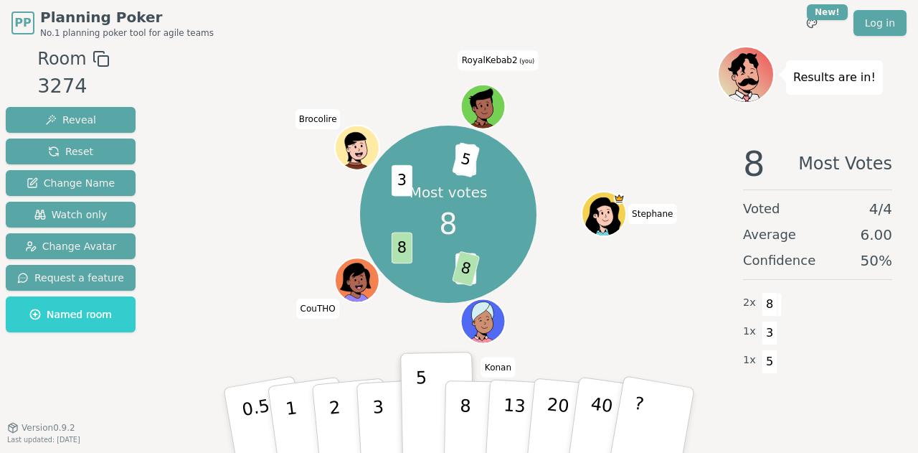
click at [557, 133] on div "Most votes 8 13 8 8 3 8 5 Stephane Konan CouTHO Brocolire RoyalKebab2 (you)" at bounding box center [448, 214] width 538 height 285
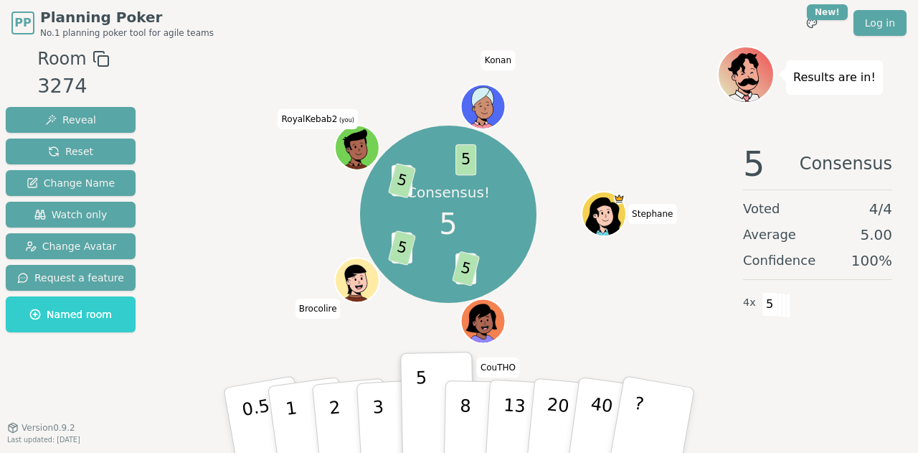
click at [557, 156] on div "Consensus! 5 8 5 3 5 8 5 5 Stephane CouTHO Brocolire RoyalKebab2 (you) Konan" at bounding box center [448, 214] width 538 height 285
click at [70, 146] on span "Reset" at bounding box center [70, 151] width 45 height 14
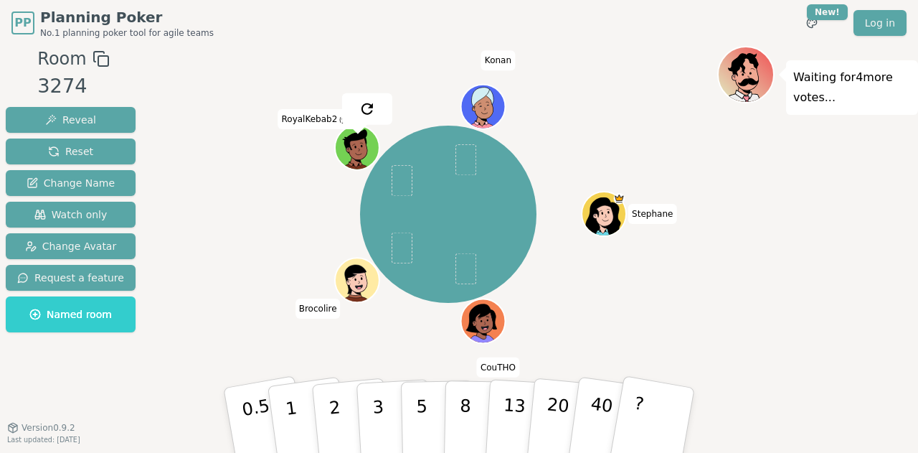
click at [314, 134] on div "Stephane CouTHO Brocolire RoyalKebab2 (you) Konan" at bounding box center [448, 214] width 538 height 285
click at [275, 153] on div "Stephane CouTHO Brocolire RoyalKebab2 (you) Konan" at bounding box center [448, 214] width 538 height 285
click at [344, 421] on button "2" at bounding box center [352, 421] width 82 height 114
click at [364, 413] on button "3" at bounding box center [395, 420] width 78 height 112
click at [349, 336] on div "Stephane CouTHO Brocolire RoyalKebab2 (you) Konan" at bounding box center [448, 214] width 538 height 285
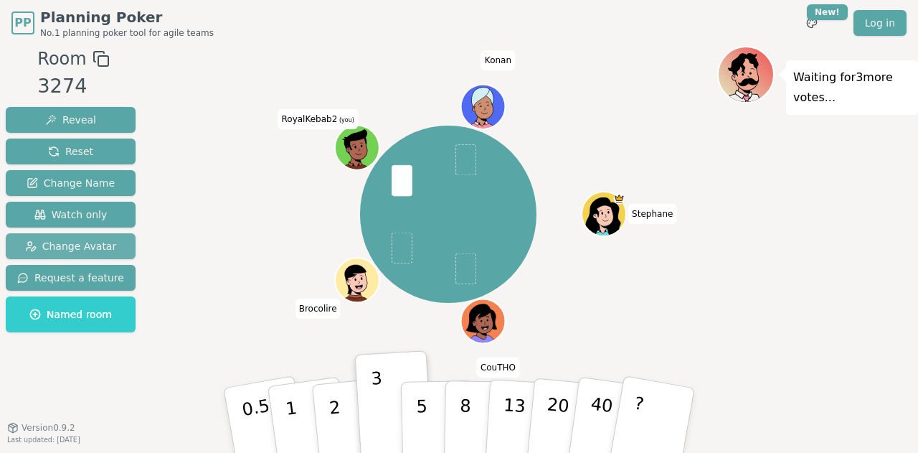
click at [83, 247] on span "Change Avatar" at bounding box center [71, 246] width 92 height 14
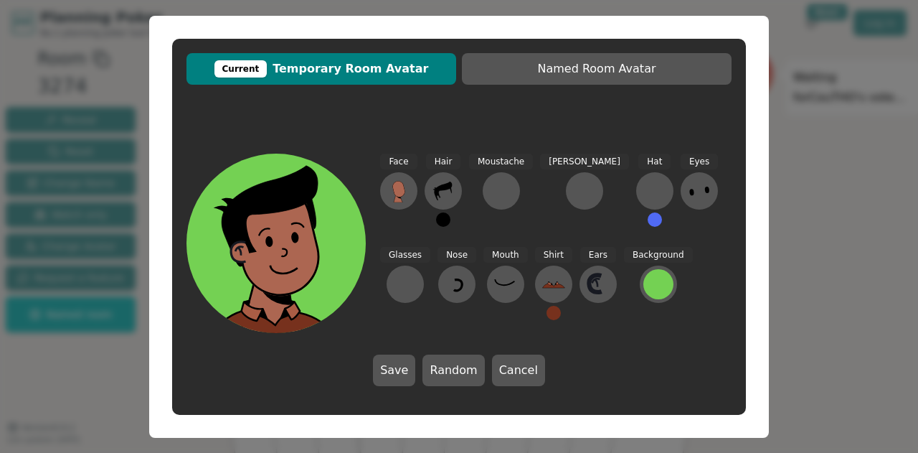
click at [140, 357] on div "Current Temporary Room Avatar Named Room Avatar Face Hair Moustache Beard Hat E…" at bounding box center [459, 226] width 918 height 453
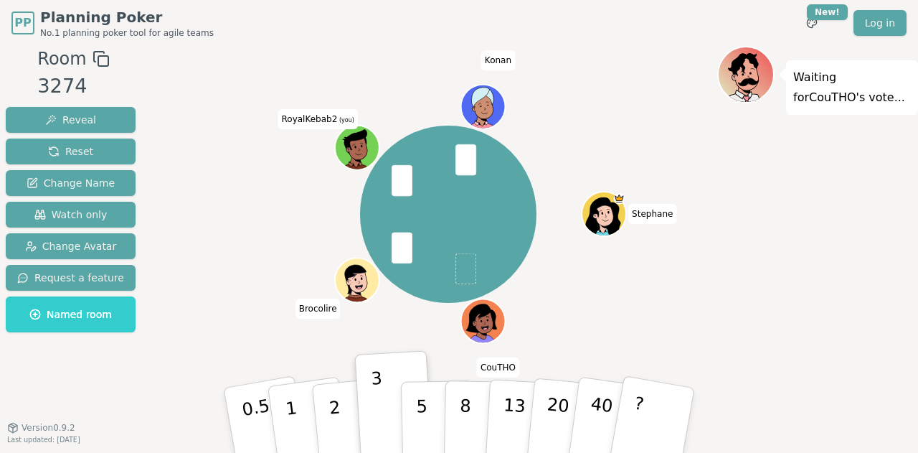
click at [531, 254] on div "Stephane CouTHO Brocolire RoyalKebab2 (you) Konan" at bounding box center [448, 214] width 177 height 177
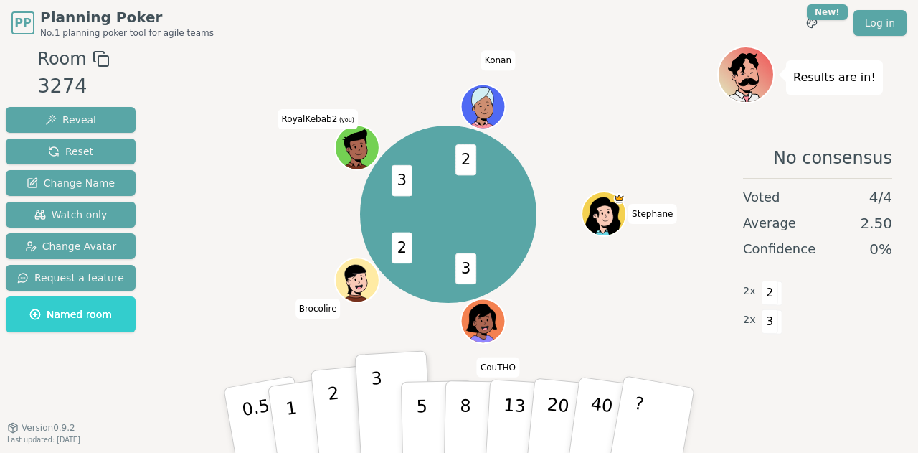
click at [336, 387] on button "2" at bounding box center [352, 421] width 82 height 114
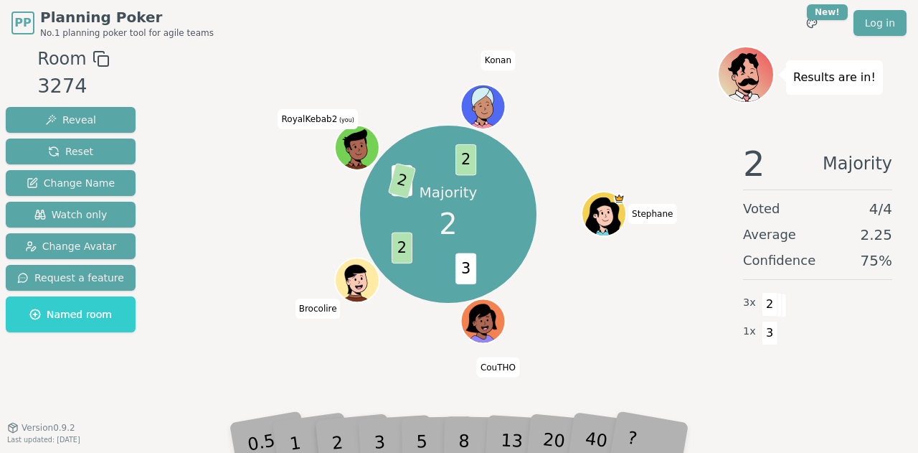
click at [275, 315] on div "Majority 2 3 2 3 2 2 Stephane CouTHO Brocolire RoyalKebab2 (you) Konan" at bounding box center [448, 214] width 538 height 285
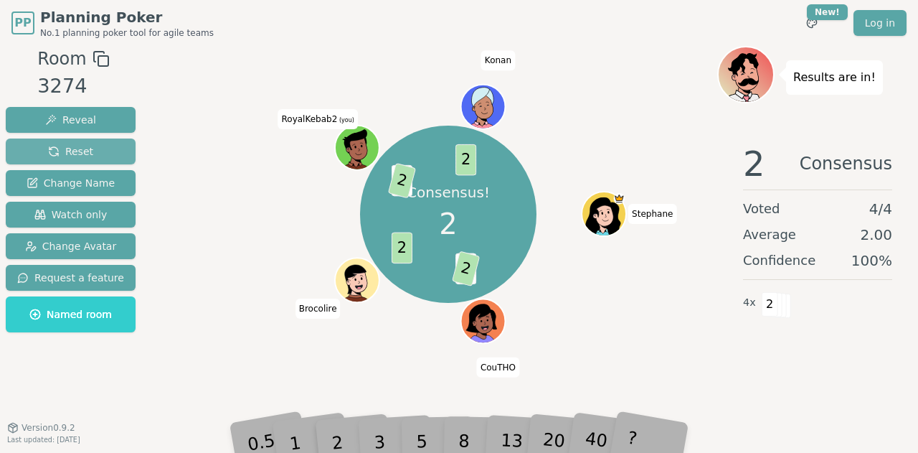
click at [48, 148] on span "Reset" at bounding box center [70, 151] width 45 height 14
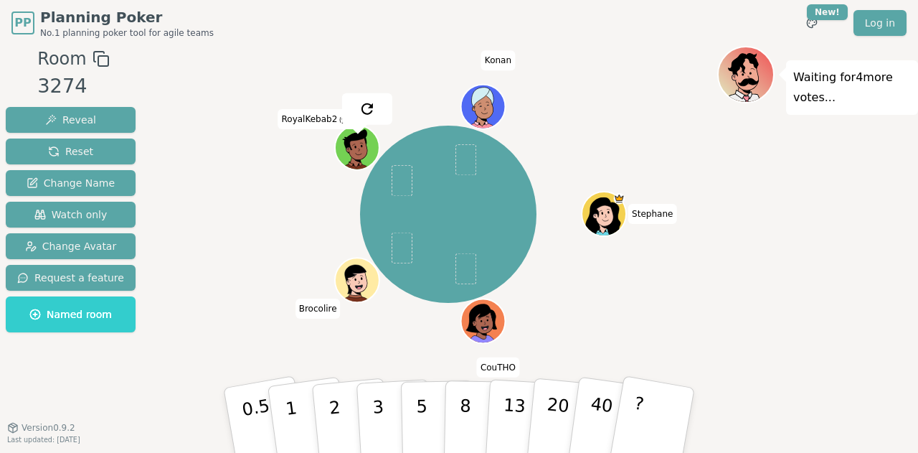
click at [235, 212] on div "Stephane CouTHO Brocolire RoyalKebab2 (you) Konan" at bounding box center [448, 214] width 538 height 285
click at [204, 218] on div "Stephane CouTHO Brocolire RoyalKebab2 (you) Konan" at bounding box center [448, 214] width 538 height 285
click at [305, 223] on div "Stephane CouTHO Brocolire RoyalKebab2 (you) Konan" at bounding box center [448, 214] width 538 height 285
click at [247, 250] on div "Stephane CouTHO Brocolire RoyalKebab2 (you) Konan" at bounding box center [448, 214] width 538 height 285
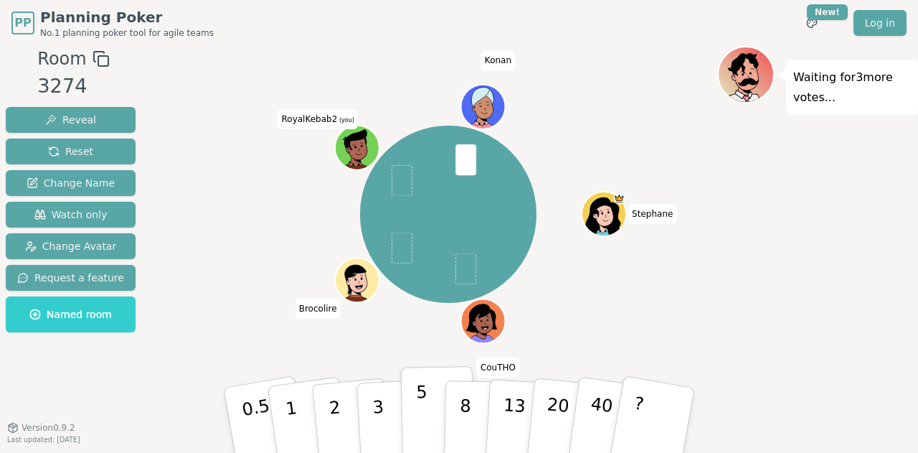
click at [407, 400] on button "5" at bounding box center [438, 420] width 74 height 109
click at [381, 346] on div "Stephane CouTHO Brocolire RoyalKebab2 (you) Konan" at bounding box center [448, 214] width 538 height 285
click at [273, 223] on div "Stephane CouTHO Brocolire RoyalKebab2 (you) Konan" at bounding box center [448, 214] width 538 height 285
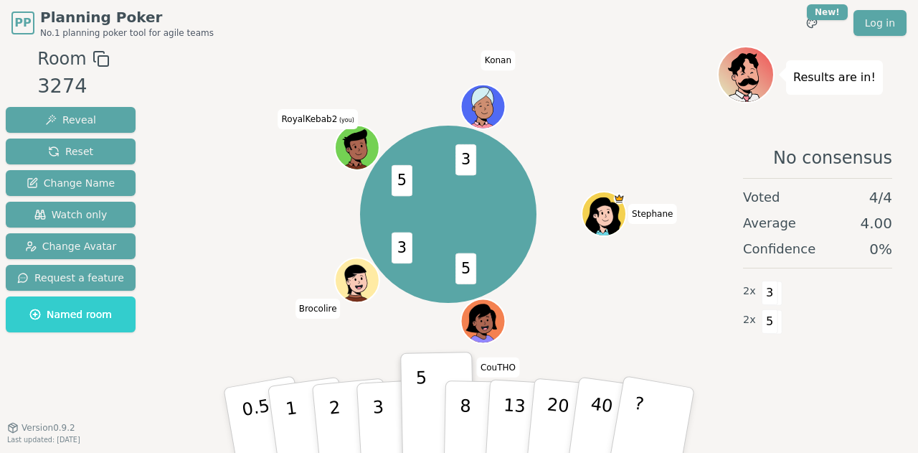
click at [282, 240] on div "5 3 5 3 Stephane CouTHO Brocolire RoyalKebab2 (you) Konan" at bounding box center [448, 214] width 538 height 285
click at [220, 257] on div "5 3 5 3 Stephane CouTHO Brocolire RoyalKebab2 (you) Konan" at bounding box center [448, 214] width 538 height 285
click at [368, 403] on button "3" at bounding box center [395, 420] width 78 height 112
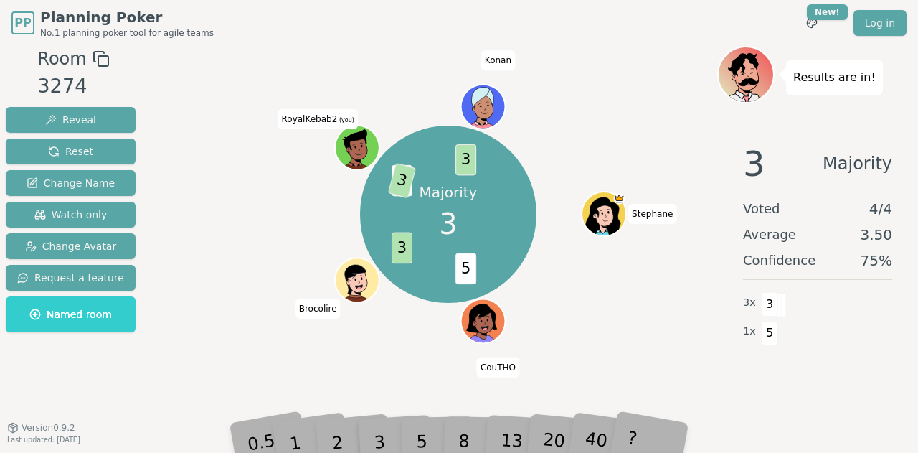
click at [285, 328] on div "Majority 3 5 3 5 3 3 Stephane CouTHO Brocolire RoyalKebab2 (you) Konan" at bounding box center [448, 214] width 538 height 285
click at [275, 300] on div "Consensus! 3 5 3 3 5 3 3 Stephane CouTHO Brocolire RoyalKebab2 (you) Konan" at bounding box center [448, 214] width 538 height 285
click at [252, 263] on div "Majority 3 5 3 3 5 3 3 5 Stephane CouTHO Brocolire RoyalKebab2 (you) Konan" at bounding box center [448, 214] width 538 height 285
click at [112, 212] on button "Watch only" at bounding box center [71, 215] width 130 height 26
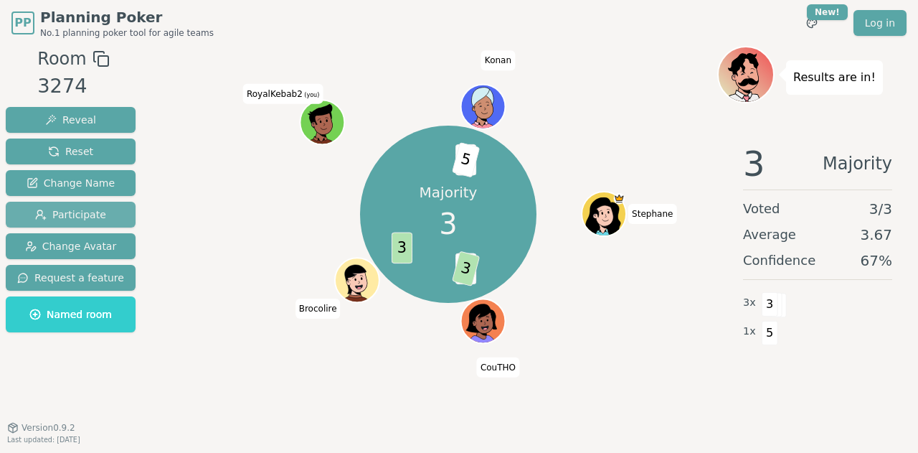
click at [112, 212] on button "Participate" at bounding box center [71, 215] width 130 height 26
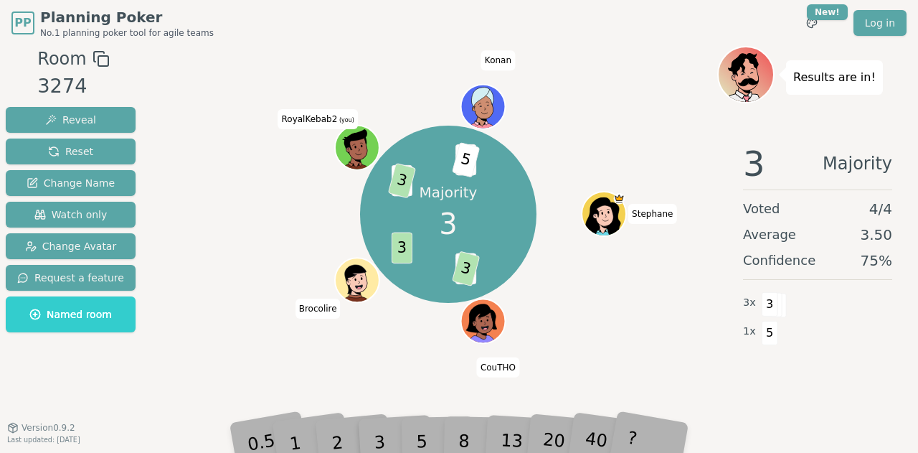
click at [199, 226] on div "Majority 3 5 3 3 5 3 3 5 Stephane CouTHO Brocolire RoyalKebab2 (you) Konan" at bounding box center [448, 214] width 538 height 285
click at [230, 236] on div "Majority 3 5 3 3 5 3 3 5 Stephane CouTHO Brocolire RoyalKebab2 (you) Konan" at bounding box center [448, 214] width 538 height 285
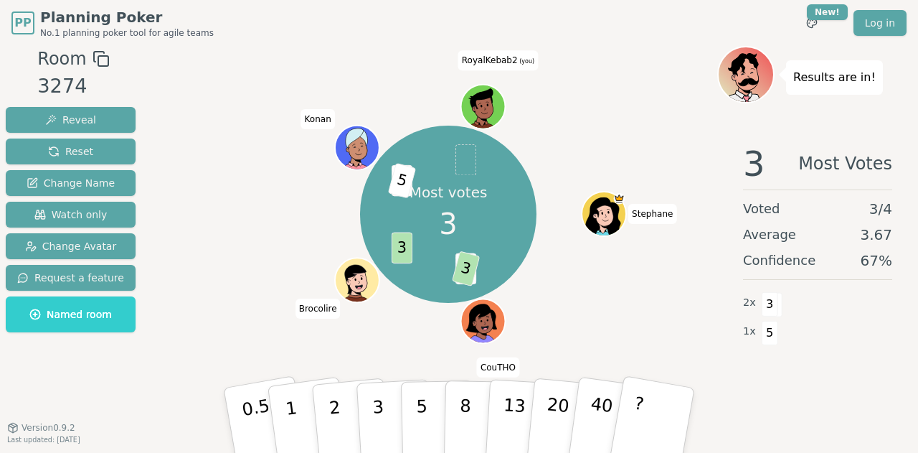
click at [611, 170] on div "Most votes 3 5 3 3 3 5 [PERSON_NAME] Brocolire Konan RoyalKebab2 (you)" at bounding box center [448, 214] width 538 height 285
click at [600, 410] on p "40" at bounding box center [600, 419] width 32 height 80
click at [665, 320] on div "Most votes 3 5 3 3 3 5 40 [PERSON_NAME] Brocolire Konan RoyalKebab2 (you)" at bounding box center [448, 214] width 538 height 285
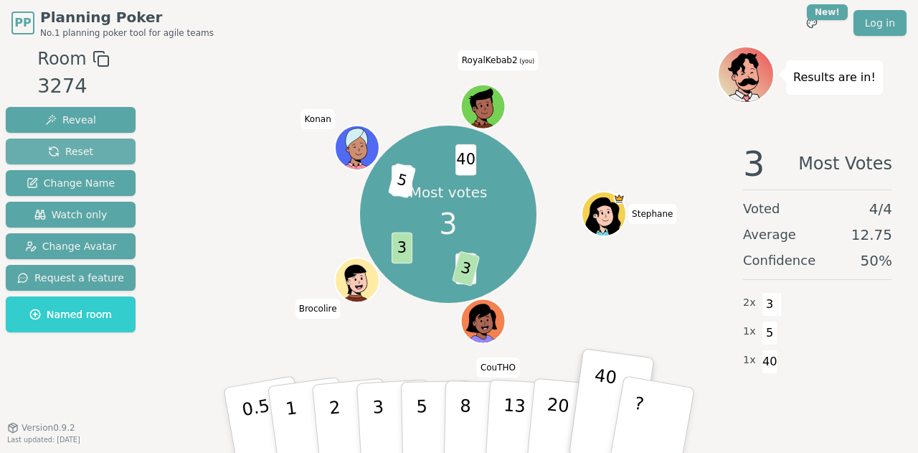
click at [93, 151] on button "Reset" at bounding box center [71, 151] width 130 height 26
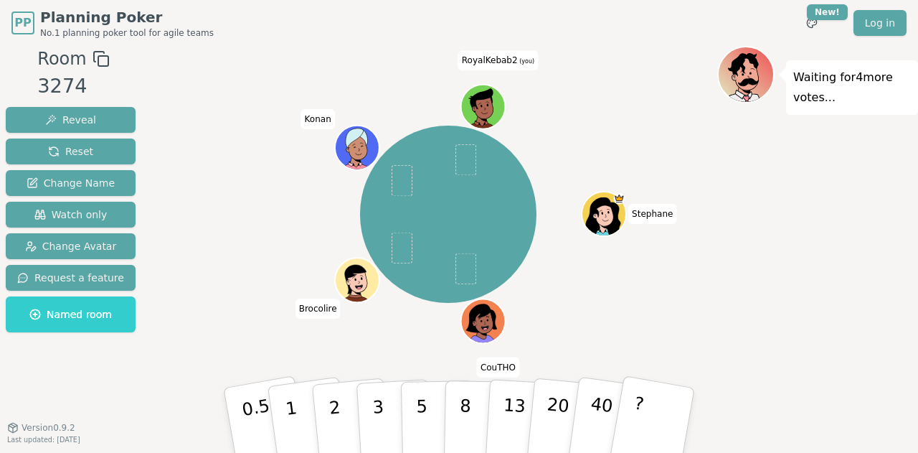
click at [234, 213] on div "[PERSON_NAME] Brocolire Konan RoyalKebab2 (you)" at bounding box center [448, 214] width 538 height 285
click at [237, 217] on div "[PERSON_NAME] Brocolire Konan RoyalKebab2 (you)" at bounding box center [448, 214] width 538 height 285
click at [294, 279] on div "[PERSON_NAME] Brocolire Konan RoyalKebab2 (you)" at bounding box center [448, 214] width 538 height 285
click at [303, 392] on button "1" at bounding box center [307, 420] width 85 height 116
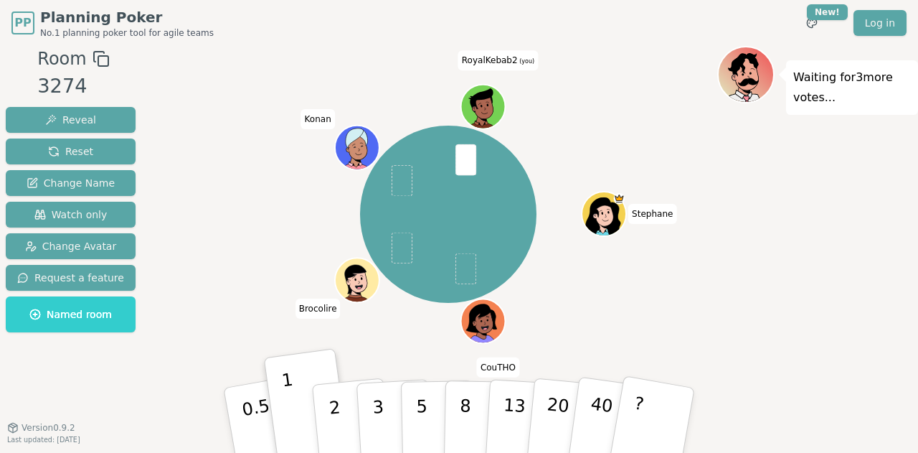
click at [262, 311] on div "[PERSON_NAME] Brocolire Konan RoyalKebab2 (you)" at bounding box center [448, 214] width 538 height 285
click at [260, 309] on div "[PERSON_NAME] Brocolire Konan RoyalKebab2 (you)" at bounding box center [448, 214] width 538 height 285
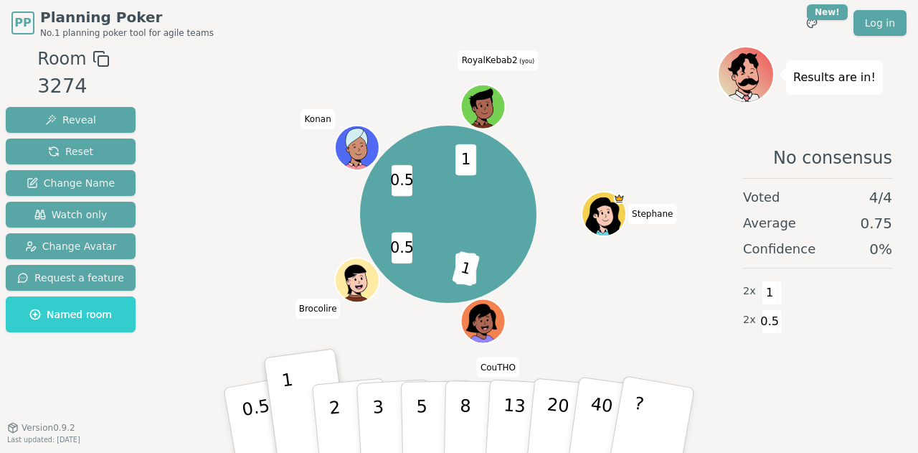
click at [243, 304] on div "2 1 0.5 0.5 1 [PERSON_NAME] Brocolire Konan RoyalKebab2 (you)" at bounding box center [448, 214] width 538 height 285
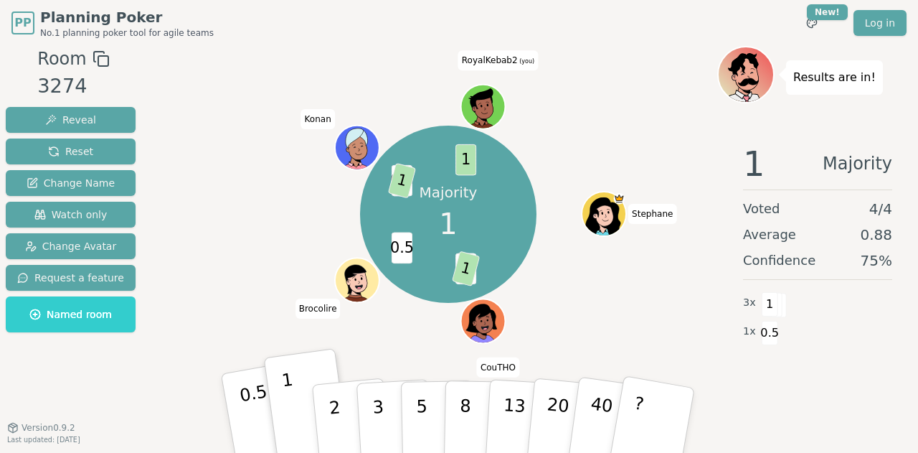
click at [237, 421] on button "0.5" at bounding box center [266, 420] width 90 height 118
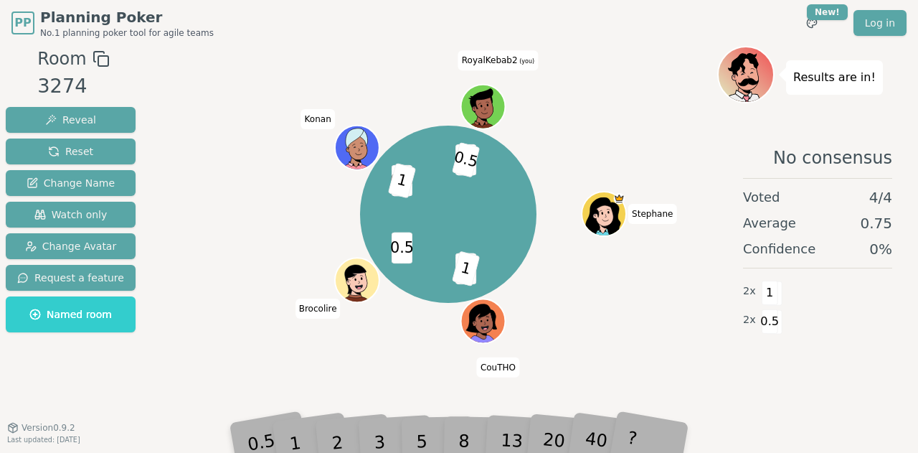
click at [232, 339] on div "2 1 0.5 0.5 1 1 0.5 [PERSON_NAME] Brocolire Konan RoyalKebab2 (you)" at bounding box center [448, 214] width 538 height 285
click at [255, 304] on div "2 1 0.5 0.5 1 1 0.5 [PERSON_NAME] Brocolire Konan RoyalKebab2 (you)" at bounding box center [448, 214] width 538 height 285
drag, startPoint x: 214, startPoint y: 156, endPoint x: 213, endPoint y: 114, distance: 42.3
drag, startPoint x: 199, startPoint y: 188, endPoint x: 208, endPoint y: 229, distance: 41.9
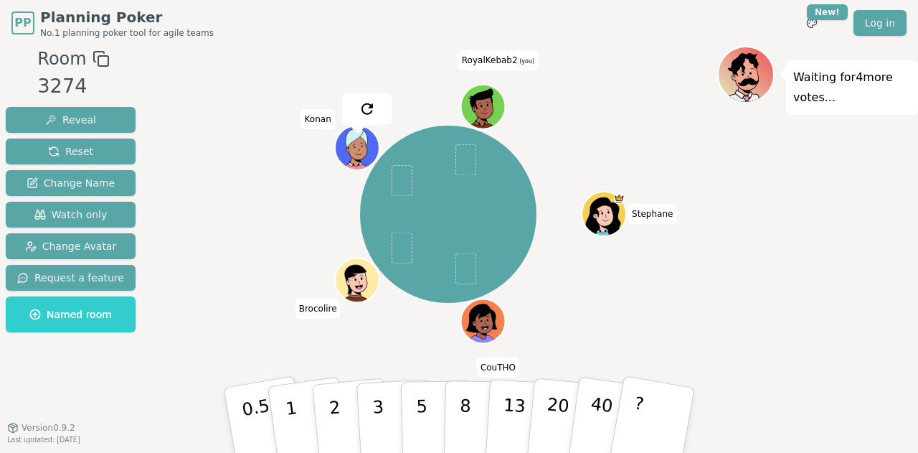
drag, startPoint x: 240, startPoint y: 227, endPoint x: 262, endPoint y: 235, distance: 23.4
click at [262, 235] on div "[PERSON_NAME] Brocolire Konan RoyalKebab2 (you)" at bounding box center [448, 214] width 538 height 285
click at [204, 276] on div "[PERSON_NAME] Brocolire Konan RoyalKebab2 (you)" at bounding box center [448, 214] width 538 height 285
click at [158, 323] on div "Room 3274 Reveal Reset Change Name Watch only Change Avatar Request a feature N…" at bounding box center [459, 243] width 918 height 394
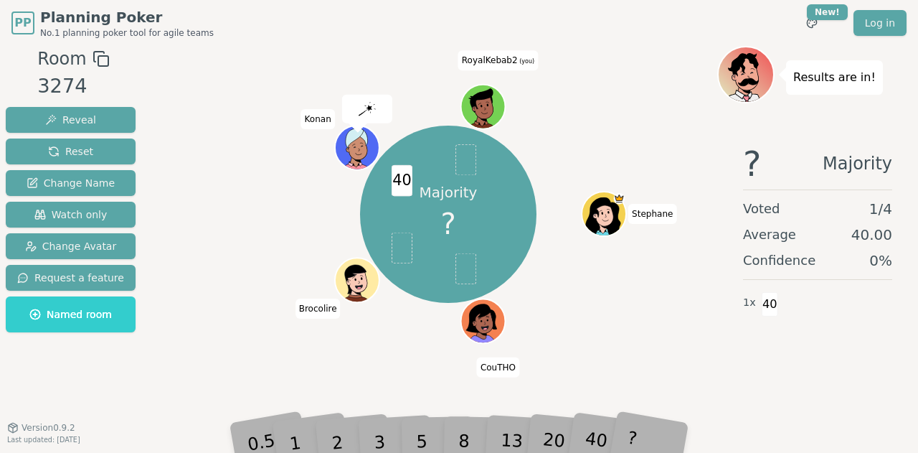
click at [237, 212] on div "Majority ? 40 [PERSON_NAME] Brocolire Konan RoyalKebab2 (you)" at bounding box center [448, 214] width 538 height 285
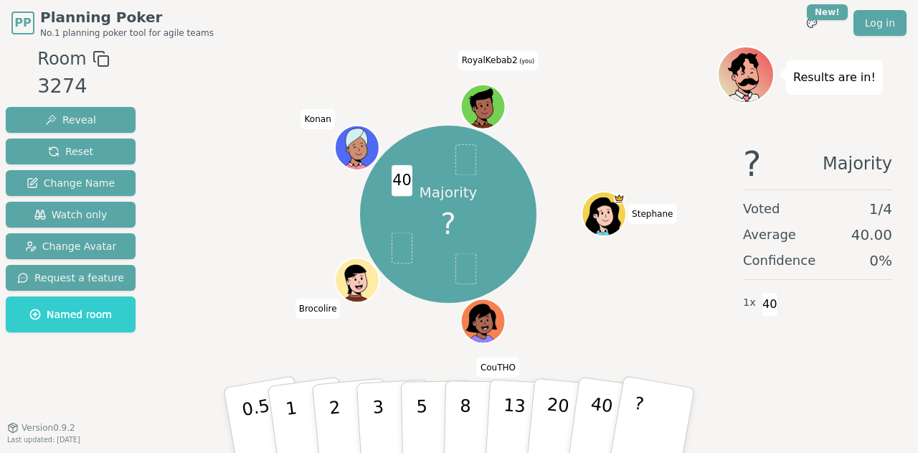
click at [612, 161] on div "Majority ? 40 [PERSON_NAME] Brocolire Konan RoyalKebab2 (you)" at bounding box center [448, 214] width 538 height 285
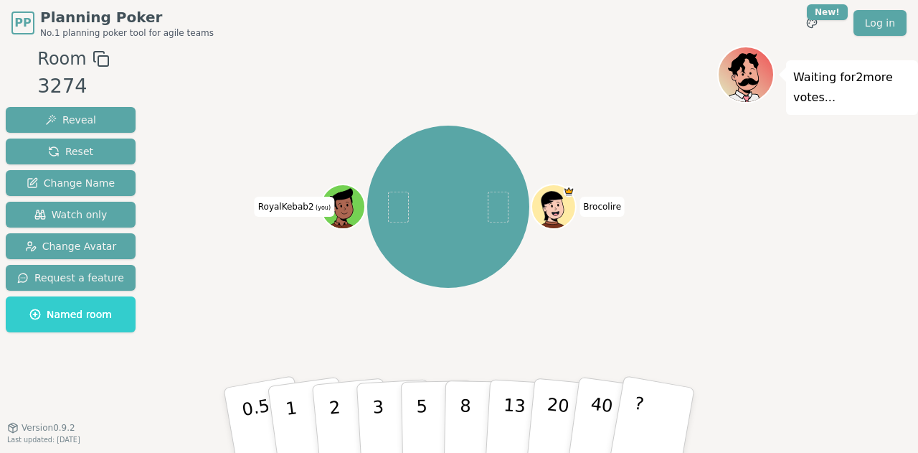
click at [252, 293] on div "Brocolire RoyalKebab2 (you)" at bounding box center [448, 207] width 538 height 270
